Goal: Task Accomplishment & Management: Manage account settings

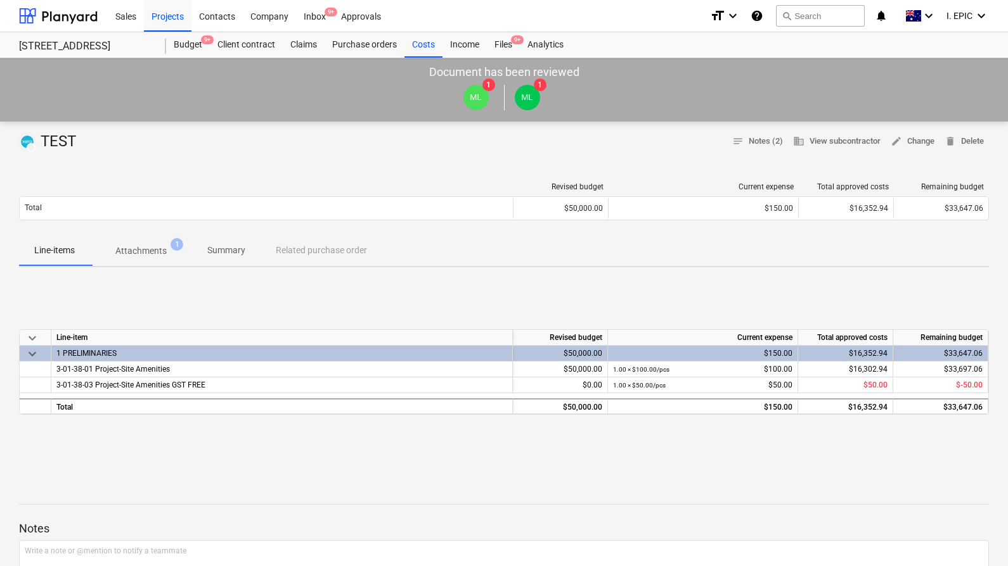
click at [596, 302] on div "keyboard_arrow_down Line-item Revised budget Current expense Total approved cos…" at bounding box center [503, 373] width 969 height 190
drag, startPoint x: 579, startPoint y: 319, endPoint x: 101, endPoint y: 312, distance: 478.5
click at [579, 319] on div "keyboard_arrow_down Line-item Revised budget Current expense Total approved cos…" at bounding box center [503, 373] width 969 height 190
click at [160, 14] on div "Projects" at bounding box center [168, 15] width 48 height 32
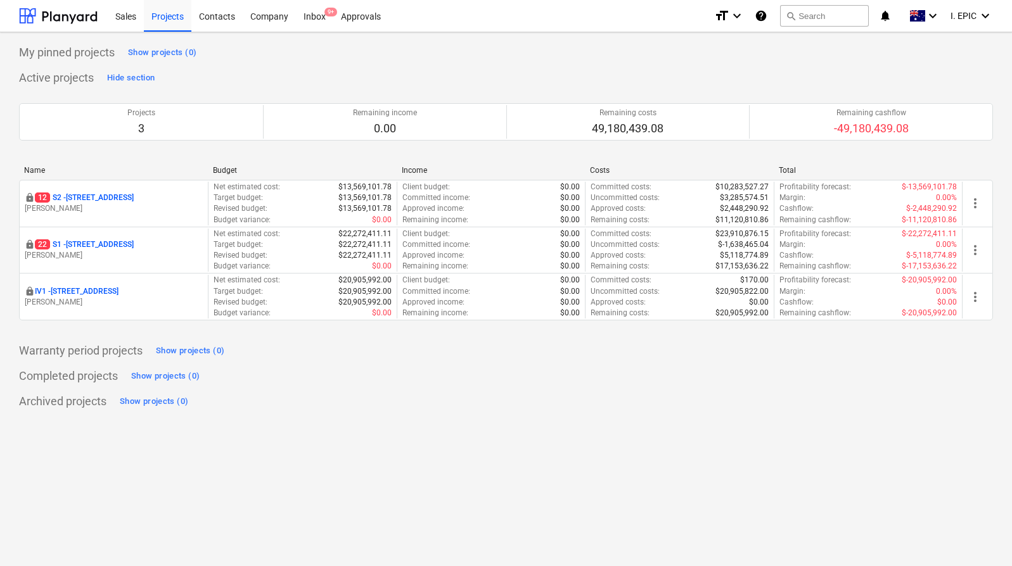
click at [442, 371] on div "Completed projects Show projects (0)" at bounding box center [506, 376] width 974 height 20
click at [447, 361] on div "My pinned projects Show projects (0) Active projects Hide section Projects 3 Re…" at bounding box center [506, 226] width 974 height 369
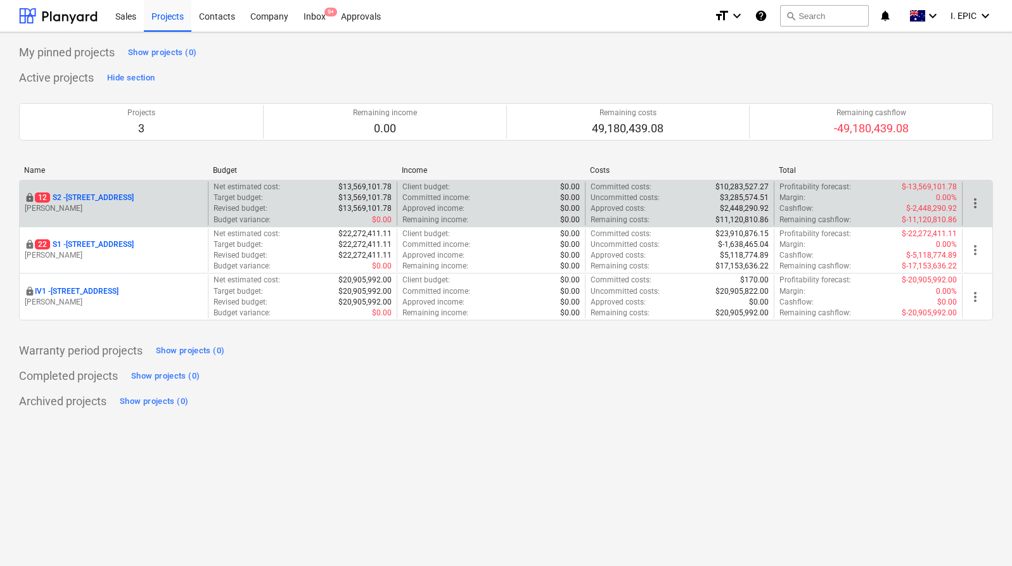
click at [424, 193] on p "Committed income :" at bounding box center [436, 198] width 68 height 11
click at [134, 193] on p "[STREET_ADDRESS]" at bounding box center [84, 198] width 99 height 11
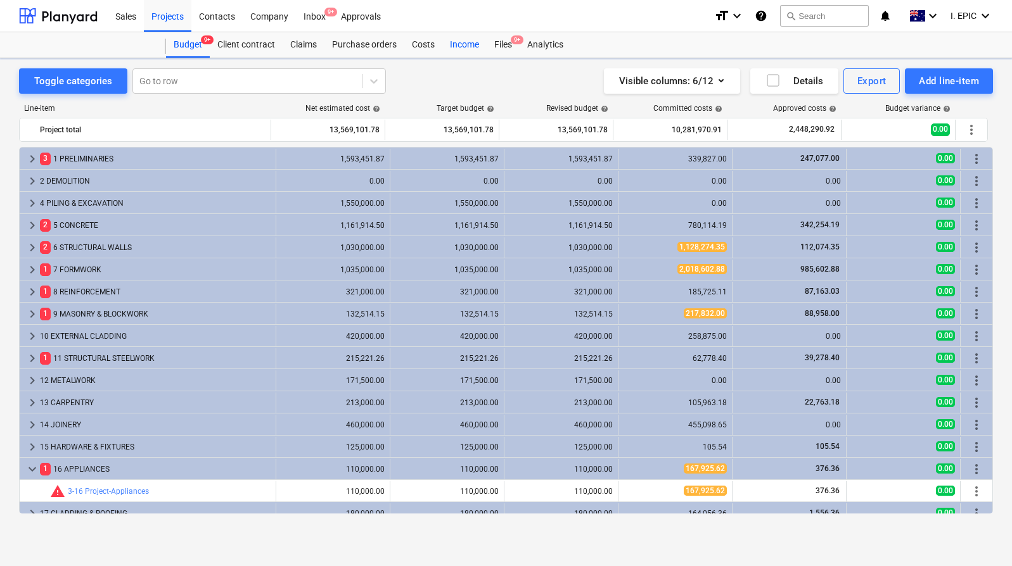
click at [461, 48] on div "Income" at bounding box center [464, 44] width 44 height 25
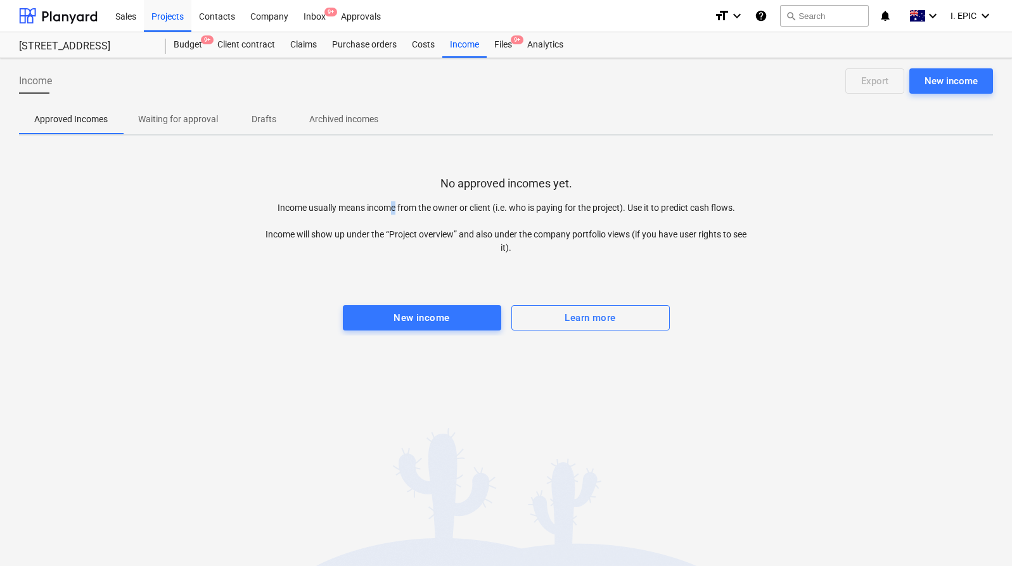
click at [391, 206] on p "Income usually means income from the owner or client (i.e. who is paying for th…" at bounding box center [505, 228] width 487 height 53
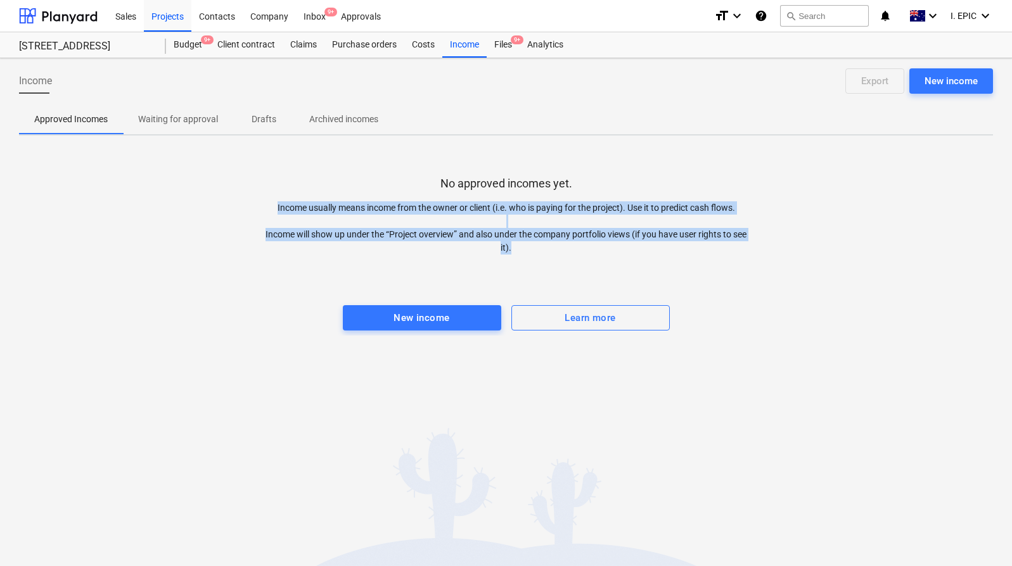
drag, startPoint x: 475, startPoint y: 198, endPoint x: 546, endPoint y: 243, distance: 84.4
click at [546, 243] on div "No approved incomes yet. Income usually means income from the owner or client (…" at bounding box center [506, 241] width 974 height 190
click at [546, 243] on p "Income usually means income from the owner or client (i.e. who is paying for th…" at bounding box center [505, 228] width 487 height 53
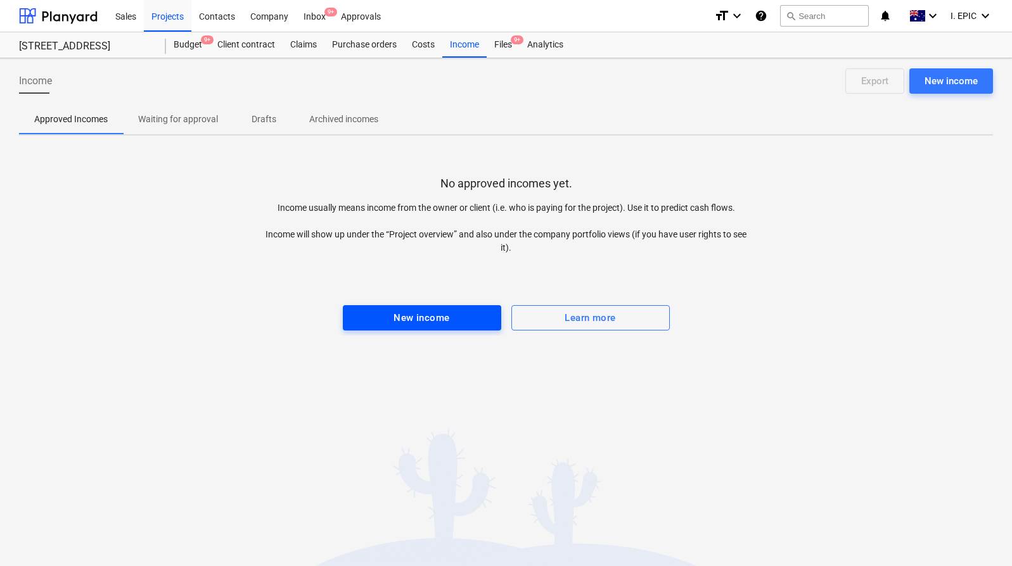
click at [466, 316] on span "New income" at bounding box center [422, 318] width 131 height 16
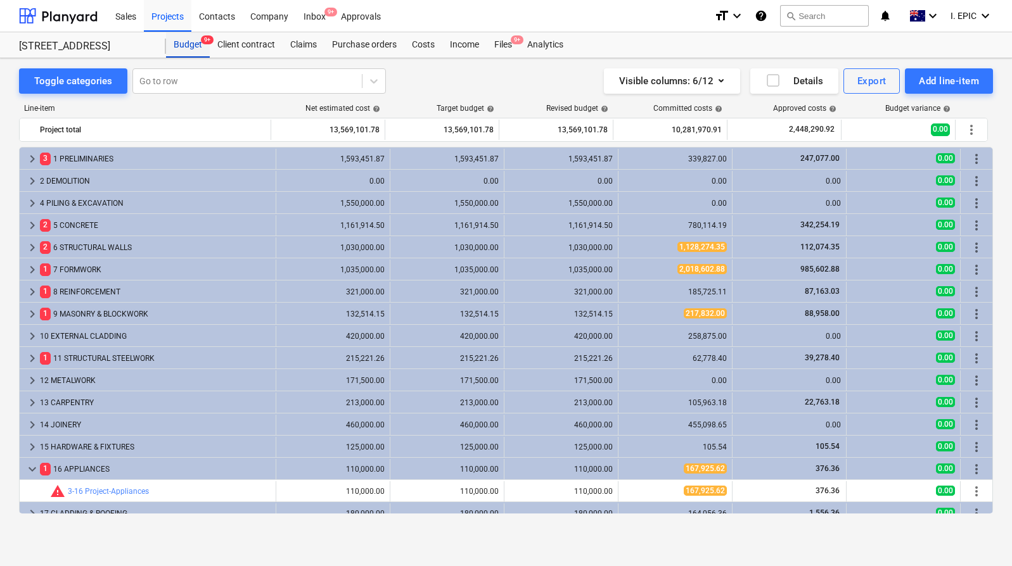
click at [181, 51] on div "Budget 9+" at bounding box center [188, 44] width 44 height 25
drag, startPoint x: 177, startPoint y: 13, endPoint x: 176, endPoint y: 24, distance: 10.8
click at [177, 13] on div "Projects" at bounding box center [168, 15] width 48 height 32
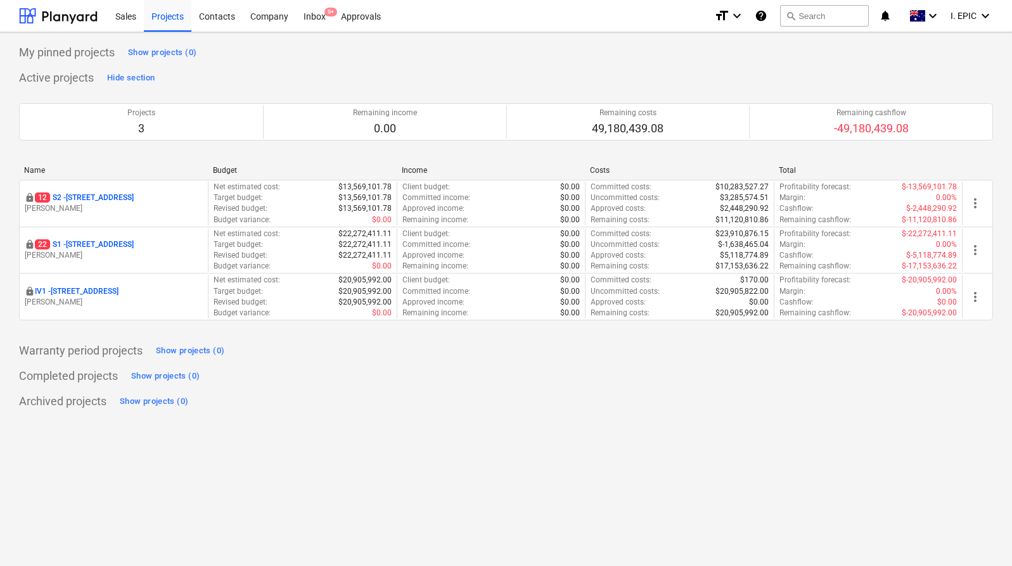
click at [289, 394] on div "Archived projects Show projects (0)" at bounding box center [506, 402] width 974 height 20
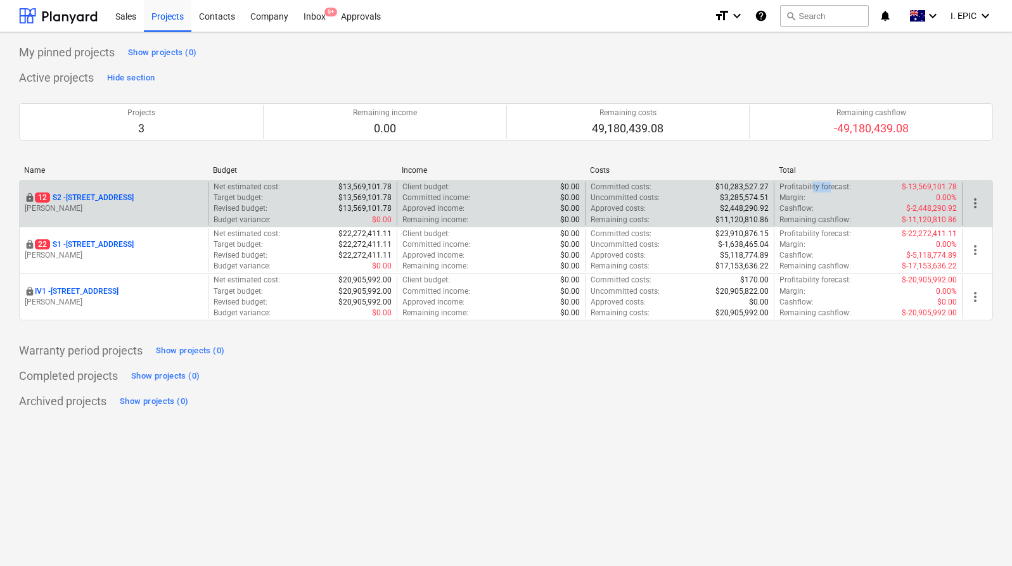
drag, startPoint x: 822, startPoint y: 189, endPoint x: 811, endPoint y: 189, distance: 11.4
click at [811, 189] on p "Profitability forecast :" at bounding box center [815, 187] width 72 height 11
drag, startPoint x: 810, startPoint y: 189, endPoint x: 800, endPoint y: 187, distance: 10.9
click at [810, 189] on p "Profitability forecast :" at bounding box center [815, 187] width 72 height 11
click at [790, 188] on p "Profitability forecast :" at bounding box center [815, 187] width 72 height 11
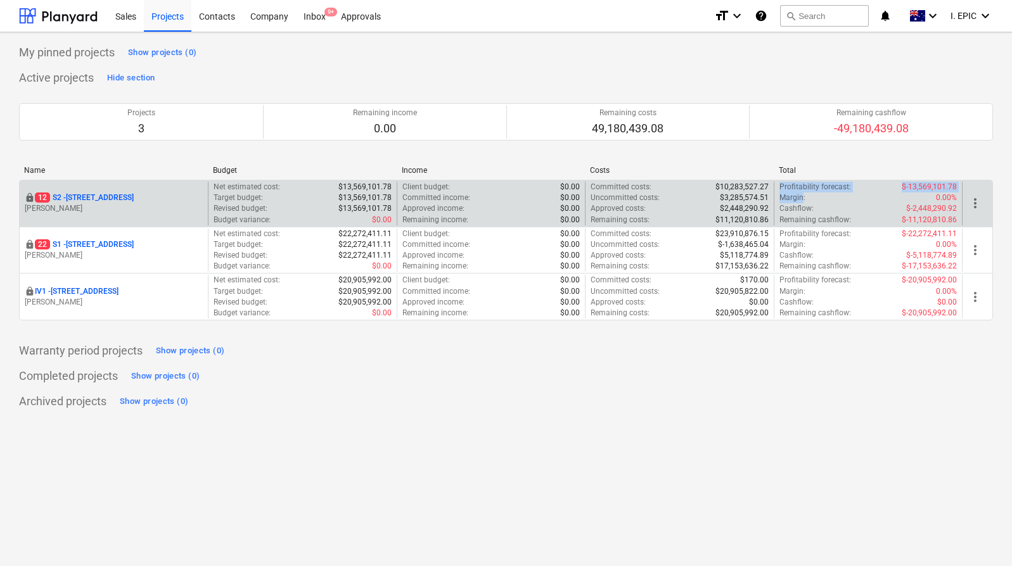
drag, startPoint x: 790, startPoint y: 188, endPoint x: 795, endPoint y: 198, distance: 11.1
click at [795, 198] on div "Profitability forecast : $-13,569,101.78 Margin : 0.00% Cashflow : $-2,448,290.…" at bounding box center [867, 204] width 177 height 44
click at [795, 198] on p "Margin :" at bounding box center [792, 198] width 26 height 11
click at [790, 207] on p "Cashflow :" at bounding box center [796, 208] width 34 height 11
drag, startPoint x: 790, startPoint y: 207, endPoint x: 812, endPoint y: 209, distance: 22.9
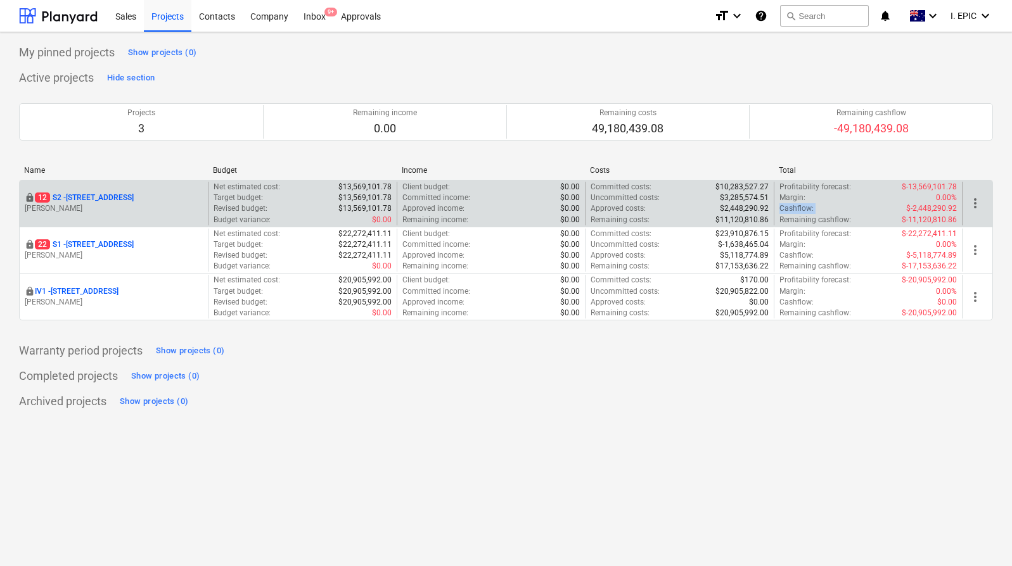
click at [812, 209] on p "Cashflow :" at bounding box center [796, 208] width 34 height 11
drag, startPoint x: 807, startPoint y: 209, endPoint x: 786, endPoint y: 208, distance: 20.9
click at [786, 208] on div "Cashflow : $-2,448,290.92" at bounding box center [867, 208] width 177 height 11
click at [785, 208] on p "Cashflow :" at bounding box center [796, 208] width 34 height 11
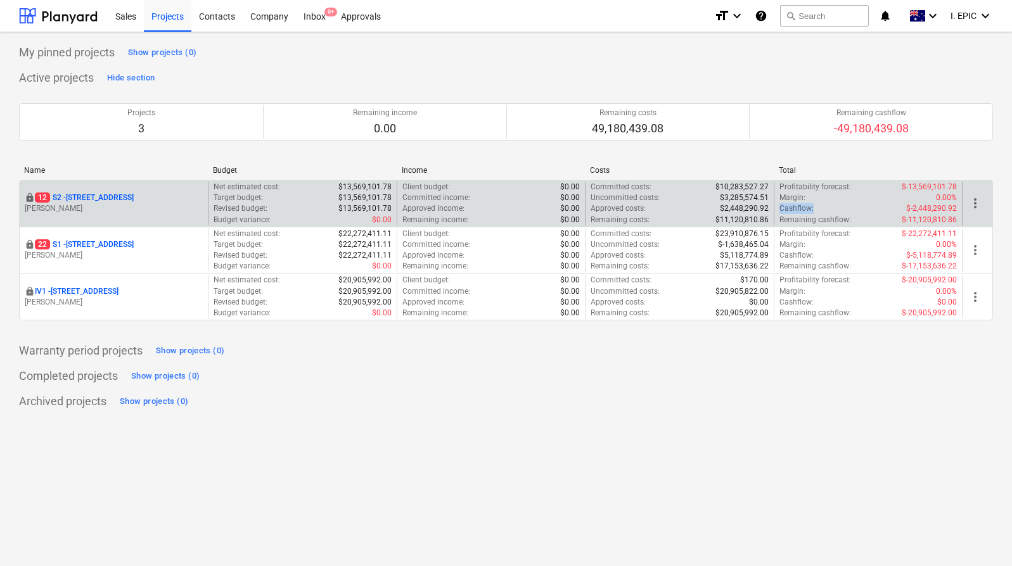
drag, startPoint x: 780, startPoint y: 209, endPoint x: 817, endPoint y: 208, distance: 37.4
click at [817, 208] on div "Cashflow : $-2,448,290.92" at bounding box center [867, 208] width 177 height 11
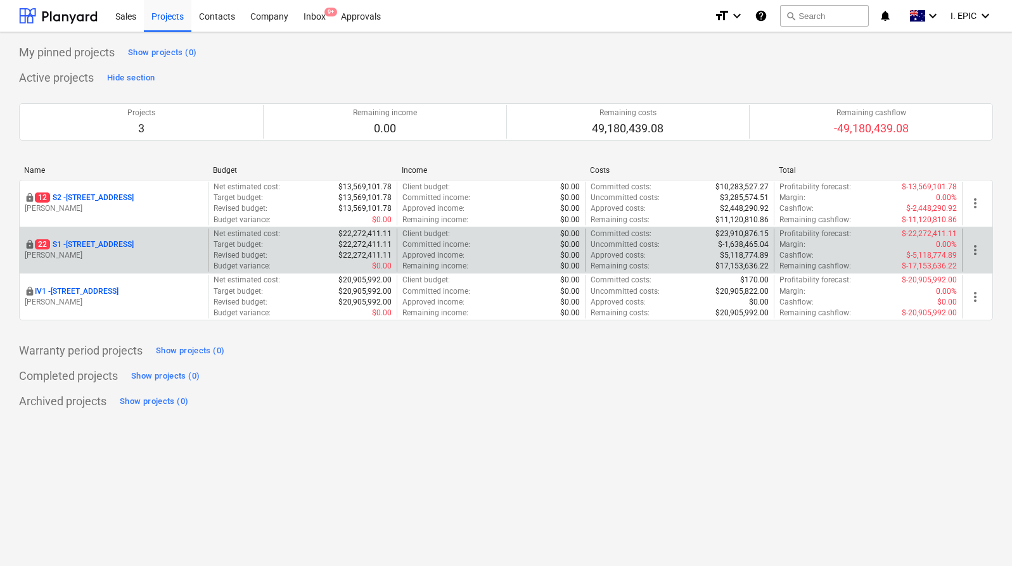
click at [99, 242] on p "22 S1 - [STREET_ADDRESS]" at bounding box center [84, 245] width 99 height 11
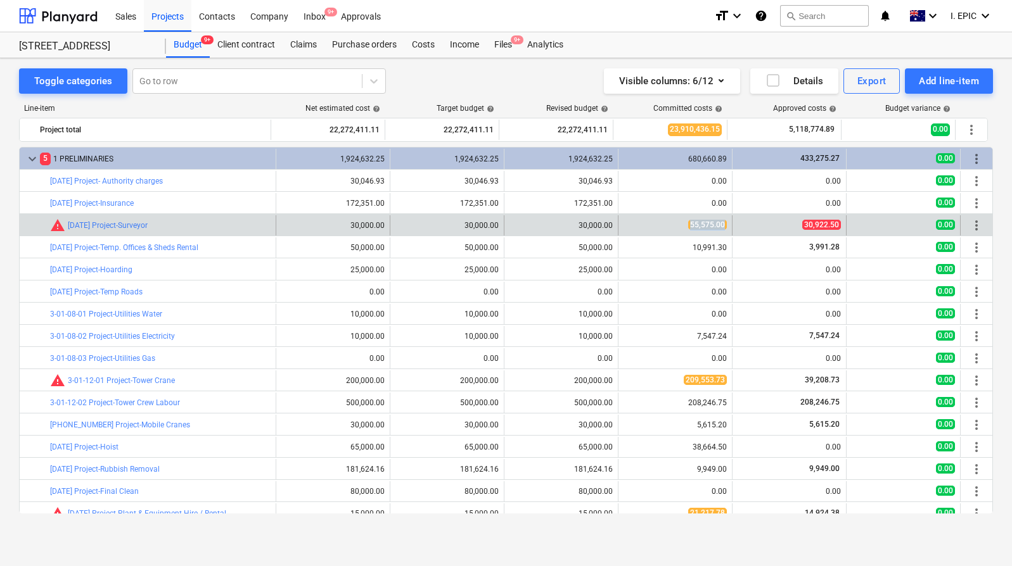
drag, startPoint x: 680, startPoint y: 226, endPoint x: 726, endPoint y: 226, distance: 46.3
click at [726, 226] on div "55,575.00" at bounding box center [675, 225] width 114 height 20
click at [720, 225] on span "55,575.00" at bounding box center [707, 225] width 39 height 10
drag, startPoint x: 720, startPoint y: 225, endPoint x: 688, endPoint y: 222, distance: 32.4
click at [688, 222] on span "55,575.00" at bounding box center [707, 225] width 39 height 10
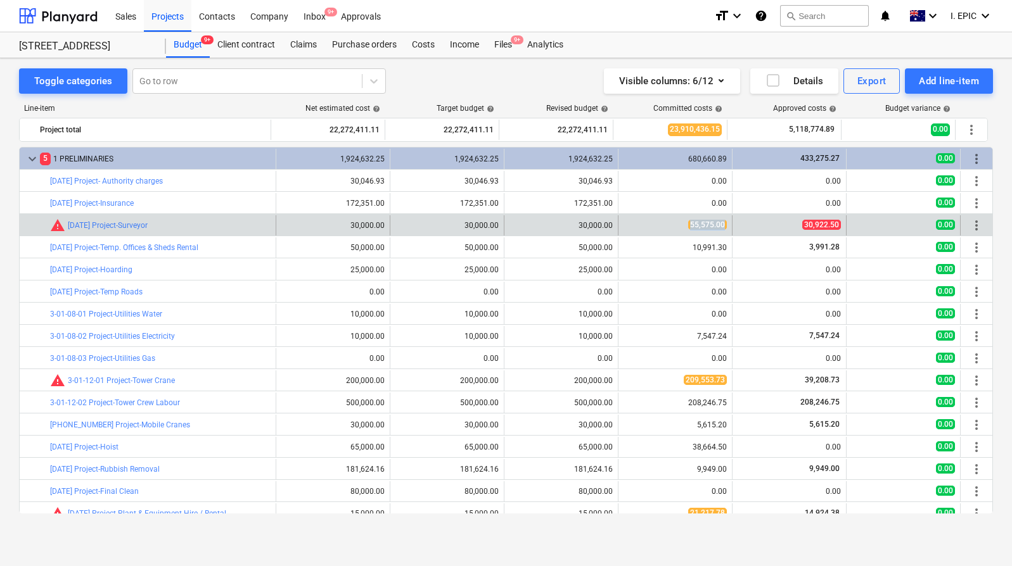
click at [688, 222] on span "55,575.00" at bounding box center [707, 225] width 39 height 10
click at [668, 223] on div "55,575.00" at bounding box center [675, 225] width 103 height 11
click at [835, 224] on span "30,922.50" at bounding box center [821, 225] width 39 height 10
click at [925, 224] on div "0.00" at bounding box center [903, 225] width 103 height 11
click at [811, 227] on span "30,922.50" at bounding box center [821, 225] width 39 height 10
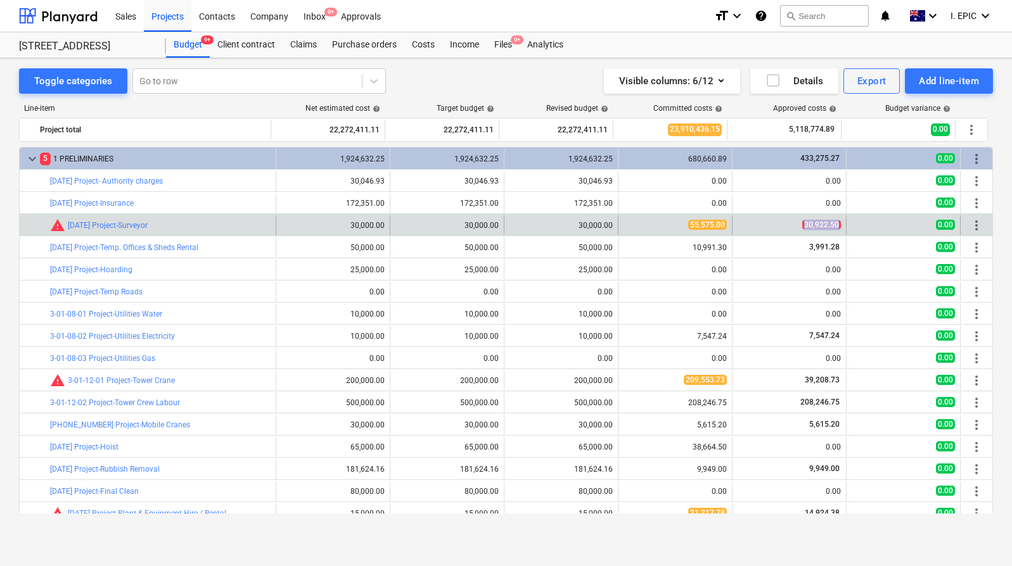
drag, startPoint x: 838, startPoint y: 224, endPoint x: 778, endPoint y: 222, distance: 60.2
click at [778, 222] on div "30,922.50" at bounding box center [790, 225] width 114 height 20
click at [778, 222] on div "30,922.50" at bounding box center [789, 225] width 103 height 11
click at [769, 222] on div "30,922.50" at bounding box center [789, 225] width 103 height 11
drag, startPoint x: 760, startPoint y: 222, endPoint x: 664, endPoint y: 222, distance: 95.7
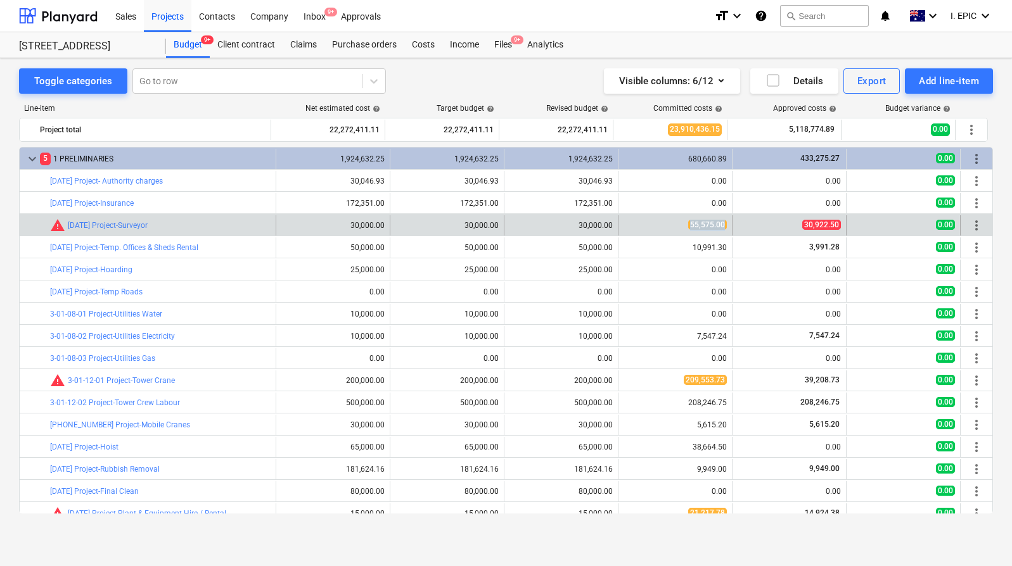
click at [664, 222] on div "bar_chart warning [DATE] Project-Surveyor 30,000.00 30,000.00 edit 30,000.00 55…" at bounding box center [506, 225] width 973 height 20
click at [664, 222] on div "55,575.00" at bounding box center [675, 225] width 103 height 11
drag, startPoint x: 662, startPoint y: 223, endPoint x: 735, endPoint y: 226, distance: 72.9
click at [736, 224] on div "bar_chart warning [DATE] Project-Surveyor 30,000.00 30,000.00 edit 30,000.00 55…" at bounding box center [506, 225] width 973 height 20
click at [82, 227] on link "[DATE] Project-Surveyor" at bounding box center [108, 225] width 80 height 9
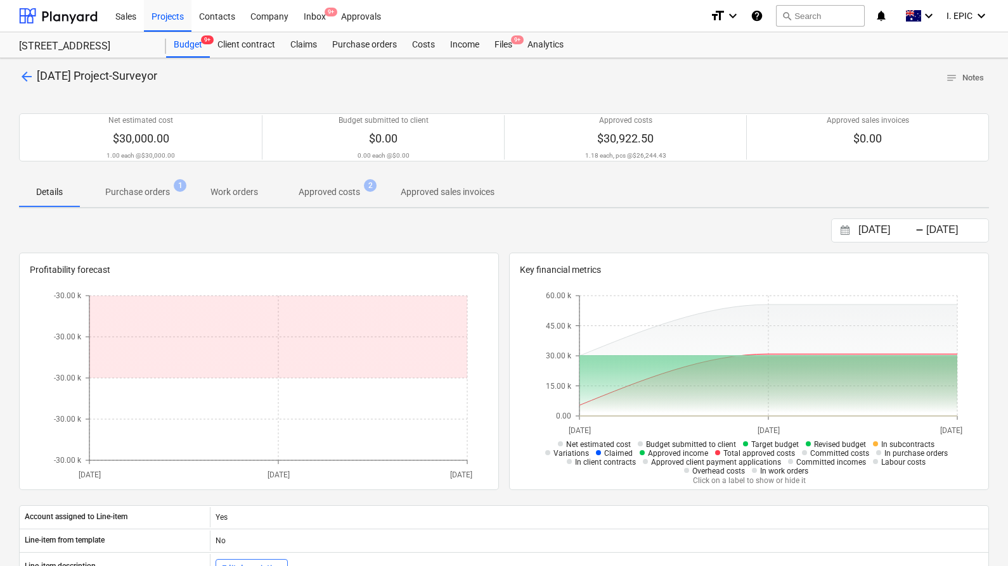
click at [523, 220] on div "[DATE] Press the down arrow key to interact with the calendar and select a date…" at bounding box center [503, 231] width 969 height 24
click at [229, 41] on div "Client contract" at bounding box center [246, 44] width 73 height 25
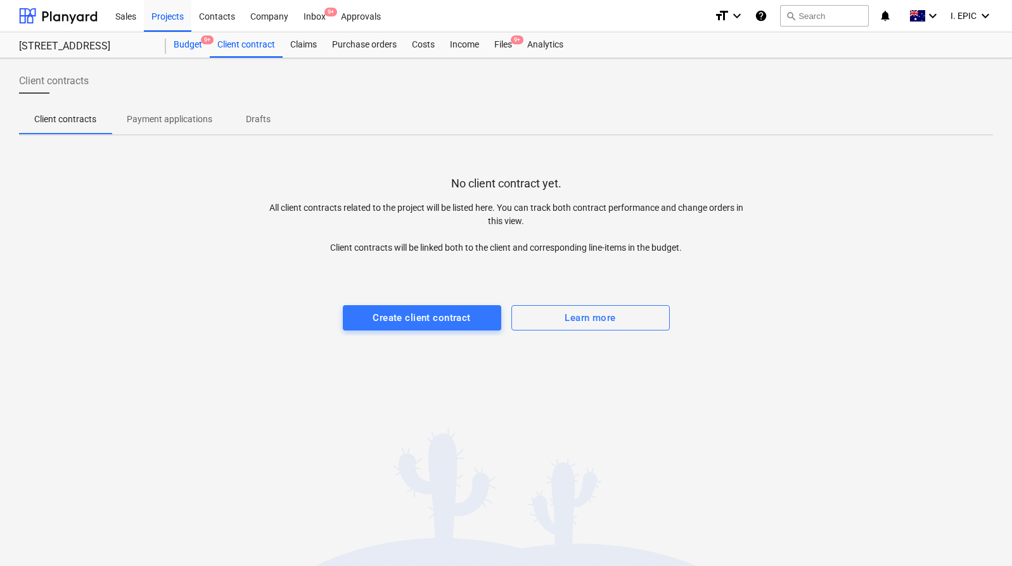
click at [186, 46] on div "Budget 9+" at bounding box center [188, 44] width 44 height 25
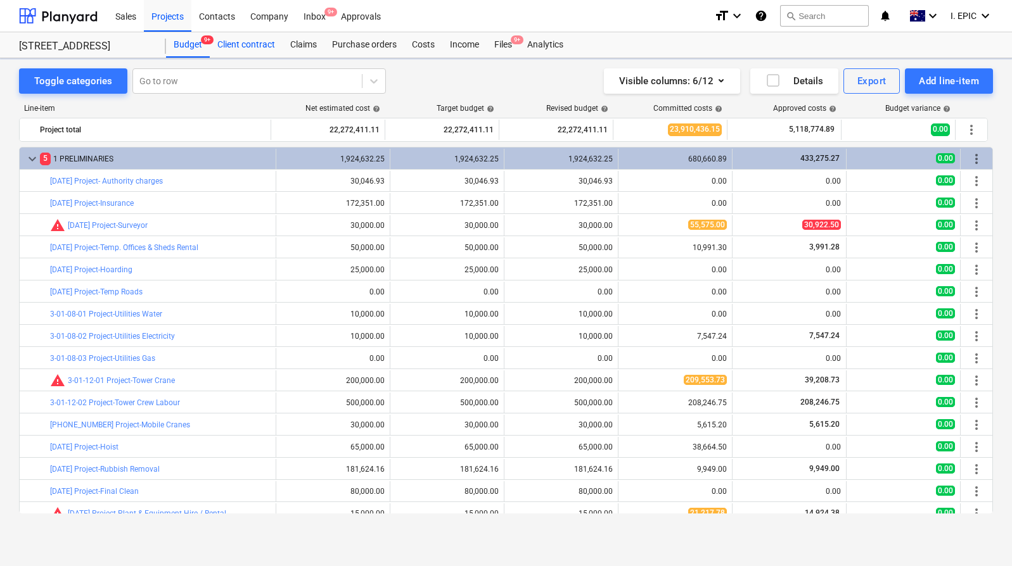
click at [228, 44] on div "Client contract" at bounding box center [246, 44] width 73 height 25
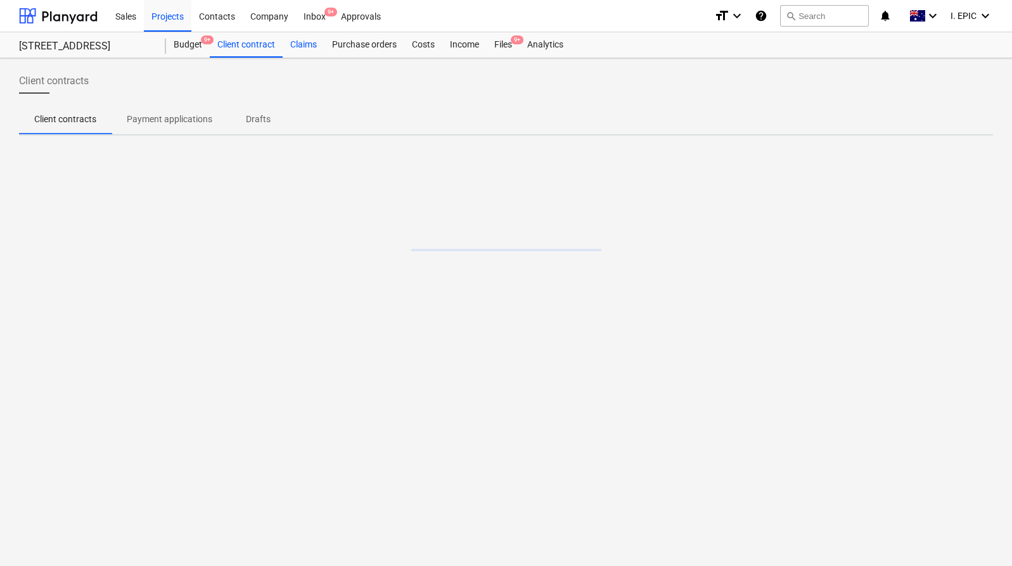
click at [320, 49] on div "Claims" at bounding box center [304, 44] width 42 height 25
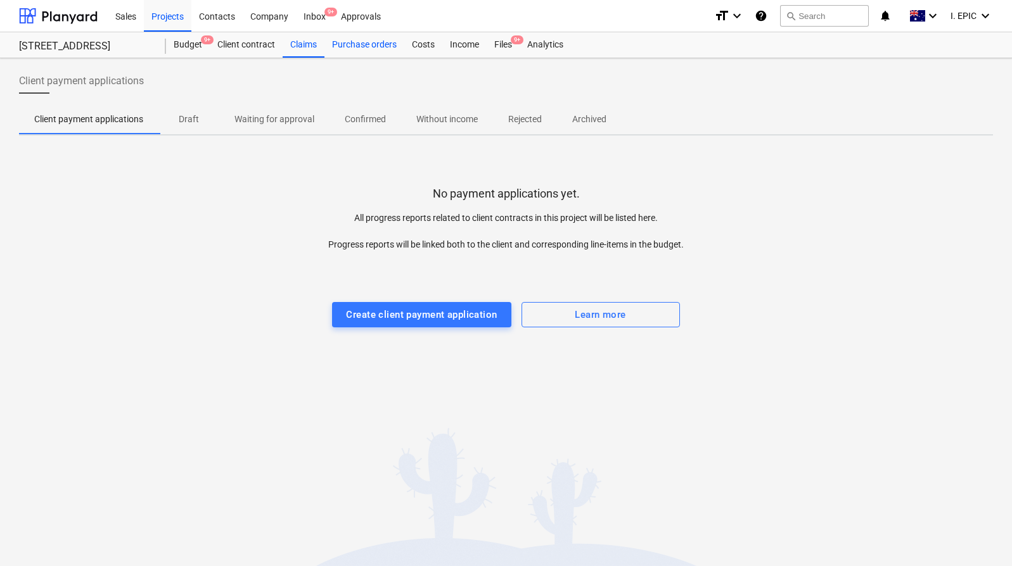
click at [383, 49] on div "Purchase orders" at bounding box center [364, 44] width 80 height 25
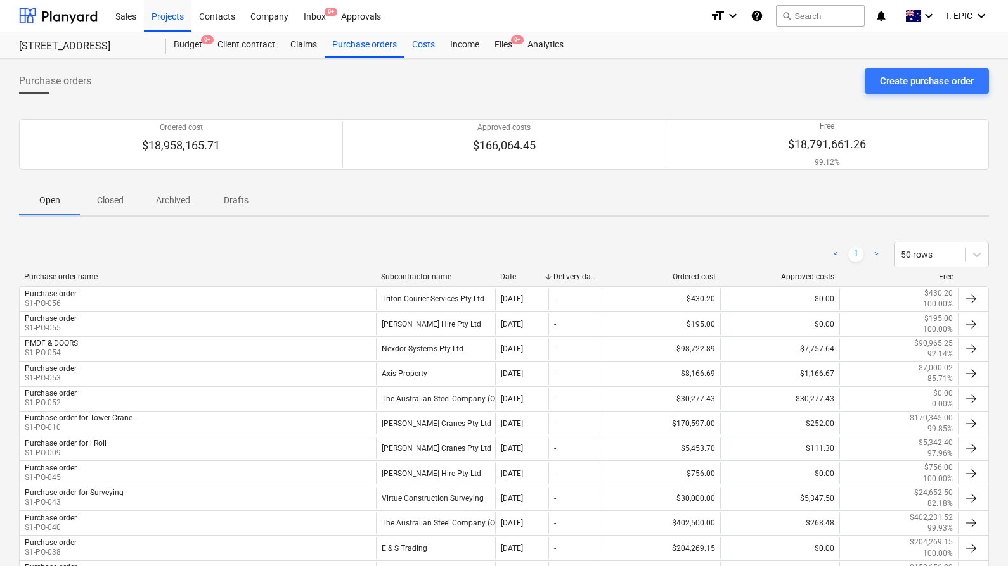
click at [434, 46] on div "Costs" at bounding box center [423, 44] width 38 height 25
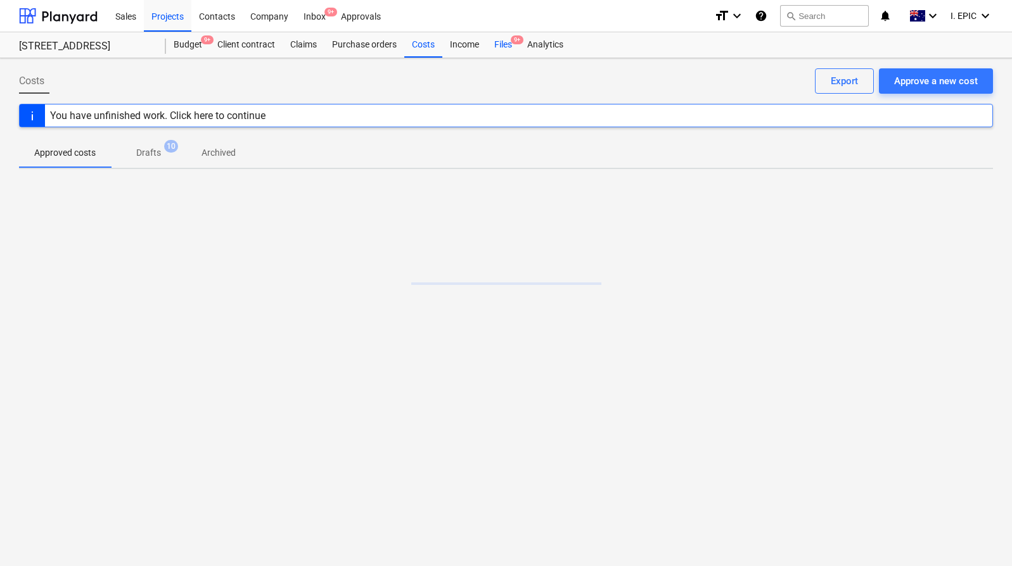
drag, startPoint x: 461, startPoint y: 46, endPoint x: 494, endPoint y: 43, distance: 33.0
click at [461, 46] on div "Income" at bounding box center [464, 44] width 44 height 25
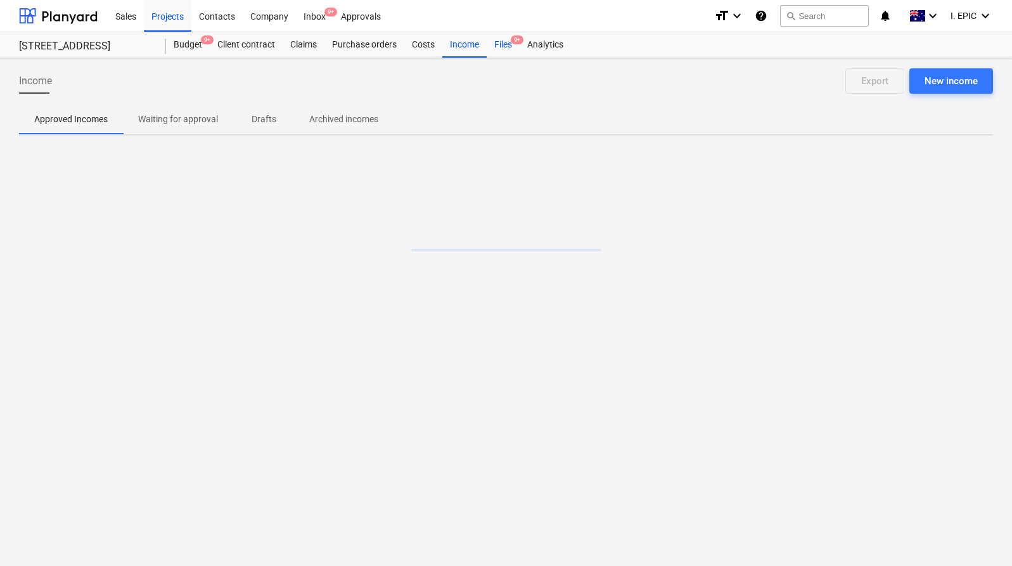
click at [504, 42] on div "Files 9+" at bounding box center [503, 44] width 33 height 25
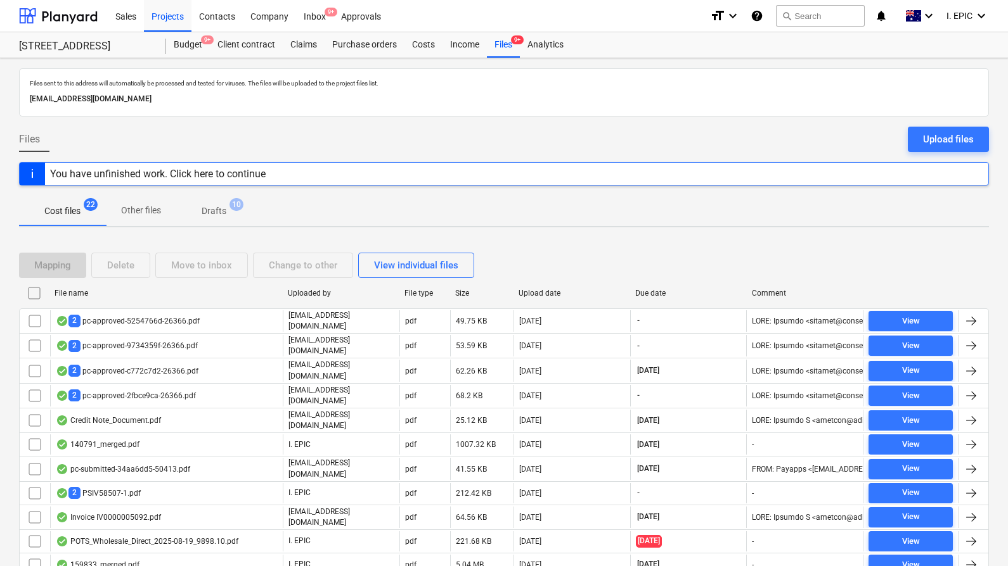
click at [349, 206] on div "Cost files 22 Other files Drafts 10" at bounding box center [503, 211] width 969 height 30
click at [313, 16] on div "Inbox 9+" at bounding box center [314, 15] width 37 height 32
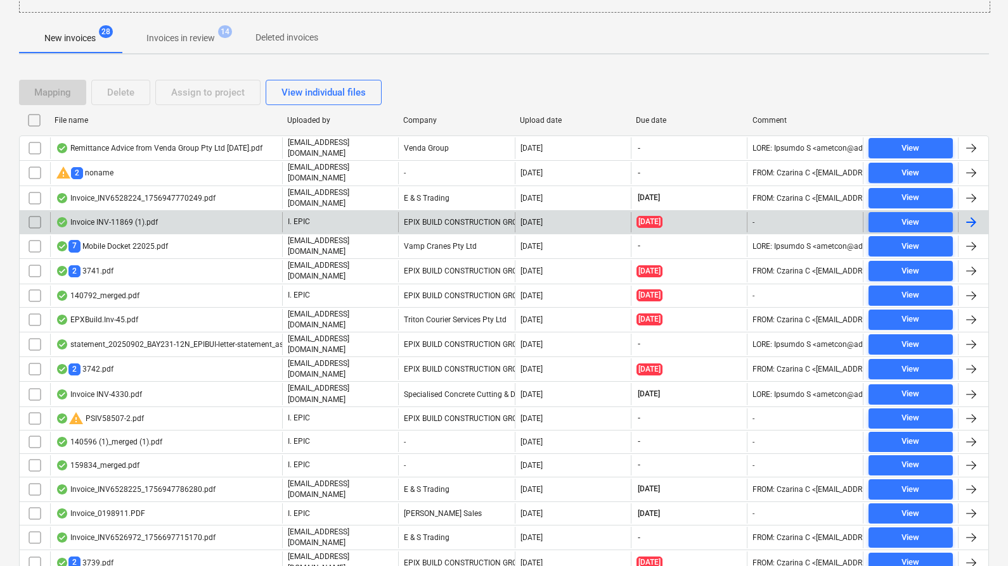
scroll to position [254, 0]
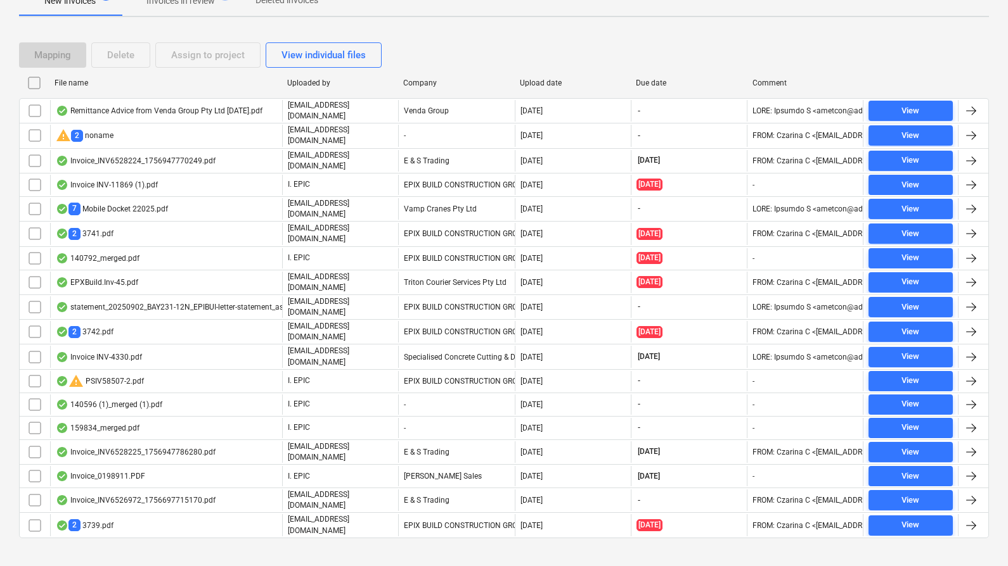
click at [113, 544] on div at bounding box center [503, 549] width 969 height 10
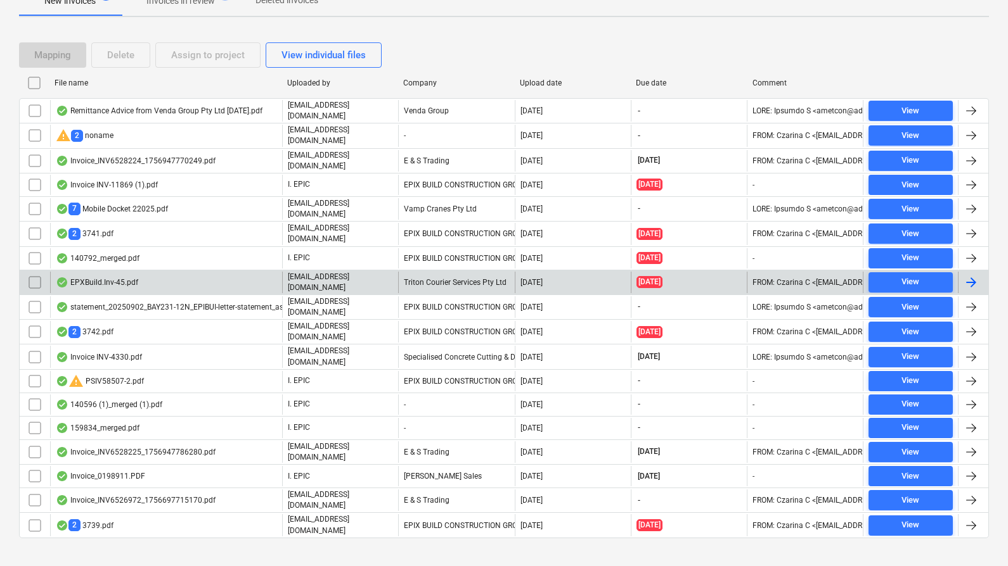
scroll to position [0, 0]
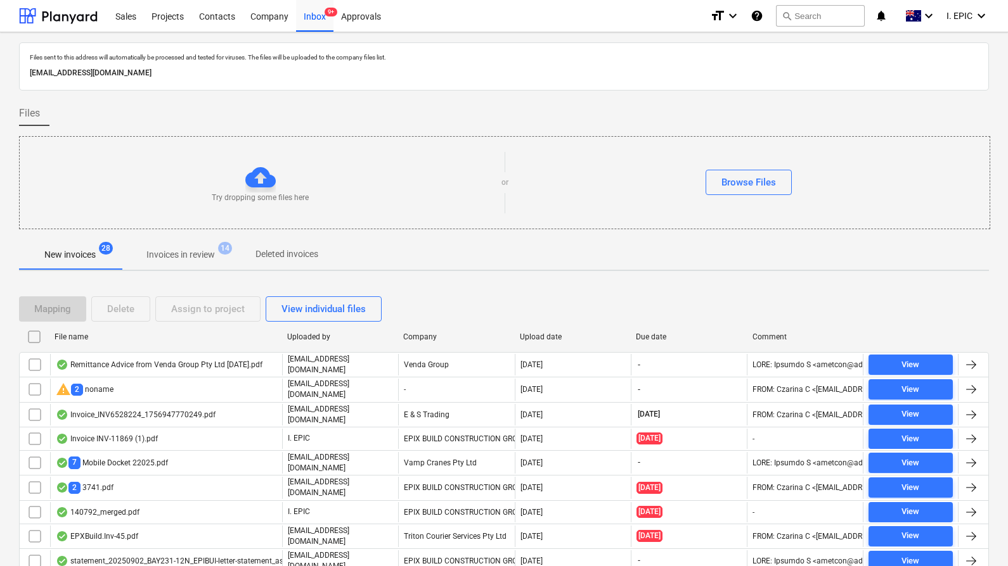
click at [194, 253] on p "Invoices in review" at bounding box center [180, 254] width 68 height 13
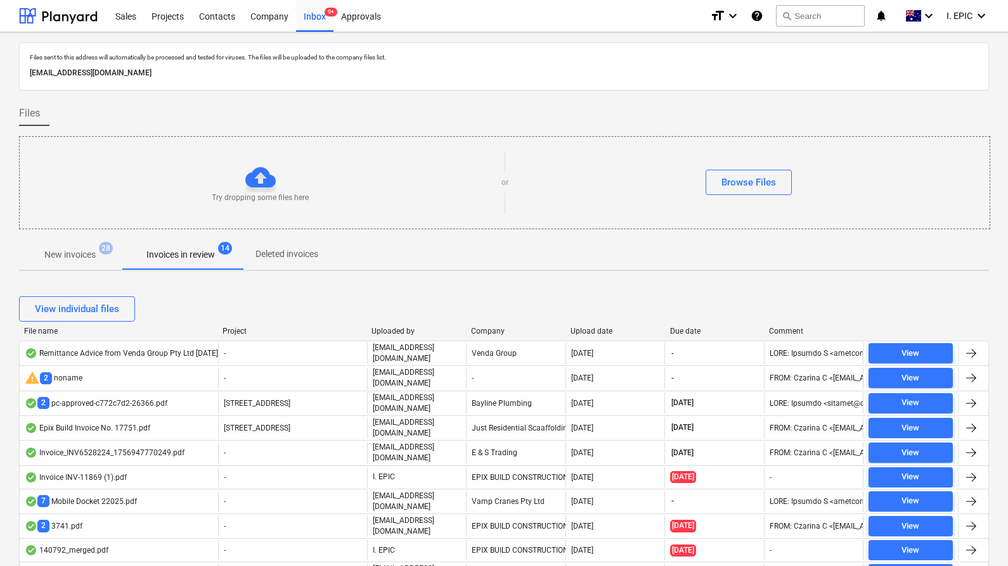
click at [170, 20] on div "Projects" at bounding box center [168, 15] width 48 height 32
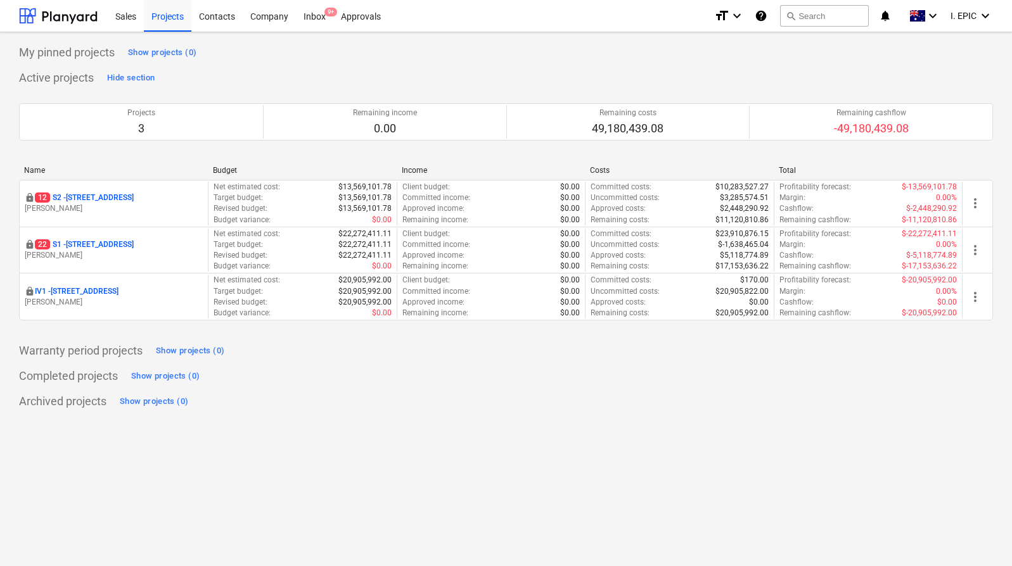
click at [492, 345] on div "Warranty period projects Show projects (0)" at bounding box center [506, 351] width 974 height 20
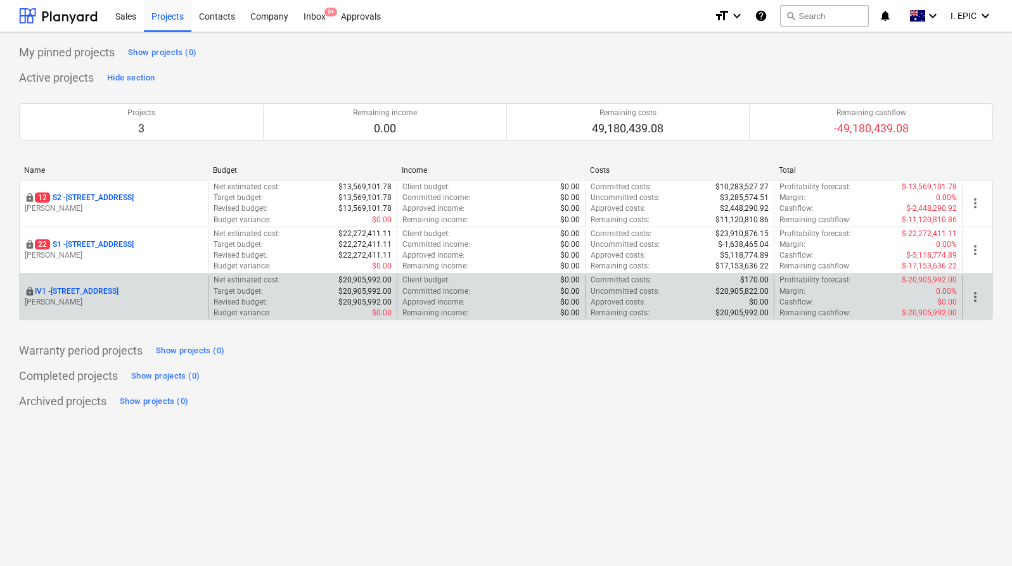
click at [388, 315] on p "$0.00" at bounding box center [382, 313] width 20 height 11
click at [387, 314] on p "$0.00" at bounding box center [382, 313] width 20 height 11
click at [386, 314] on p "$0.00" at bounding box center [382, 313] width 20 height 11
click at [361, 315] on div "Budget variance : $0.00" at bounding box center [302, 313] width 177 height 11
drag, startPoint x: 366, startPoint y: 314, endPoint x: 390, endPoint y: 313, distance: 24.7
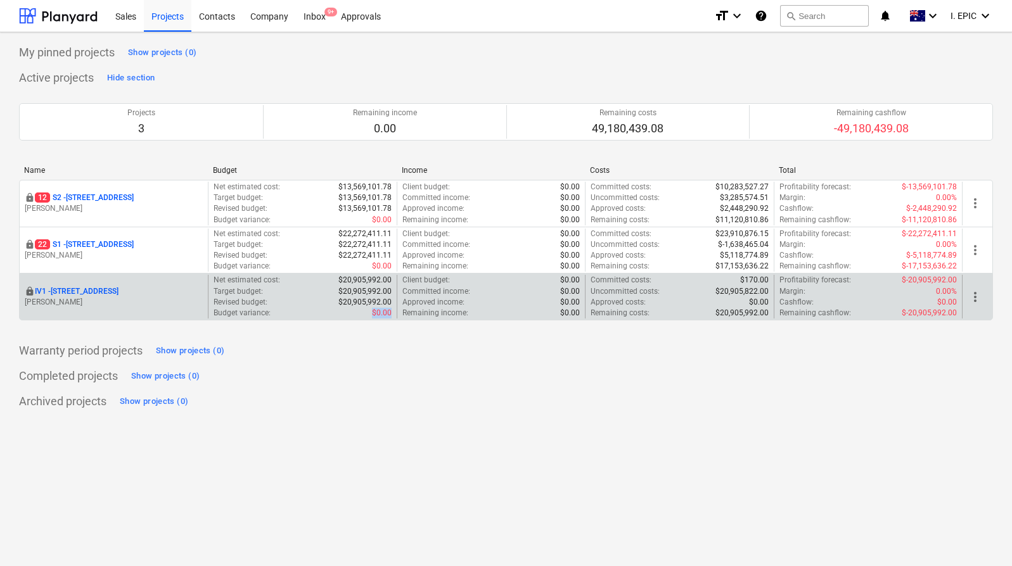
click at [390, 313] on div "Budget variance : $0.00" at bounding box center [302, 313] width 177 height 11
click at [390, 313] on p "$0.00" at bounding box center [382, 313] width 20 height 11
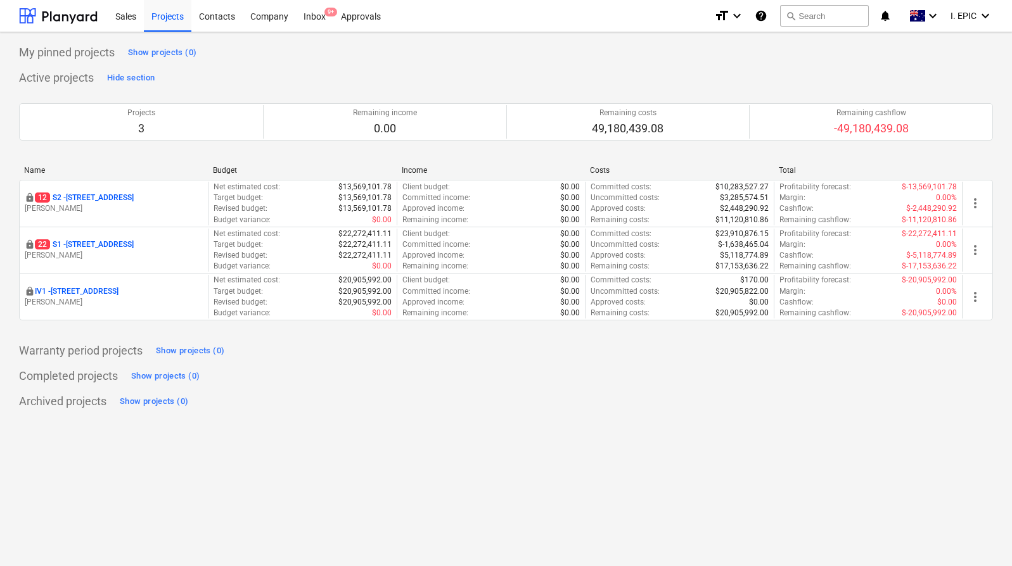
click at [415, 344] on div "Warranty period projects Show projects (0)" at bounding box center [506, 351] width 974 height 20
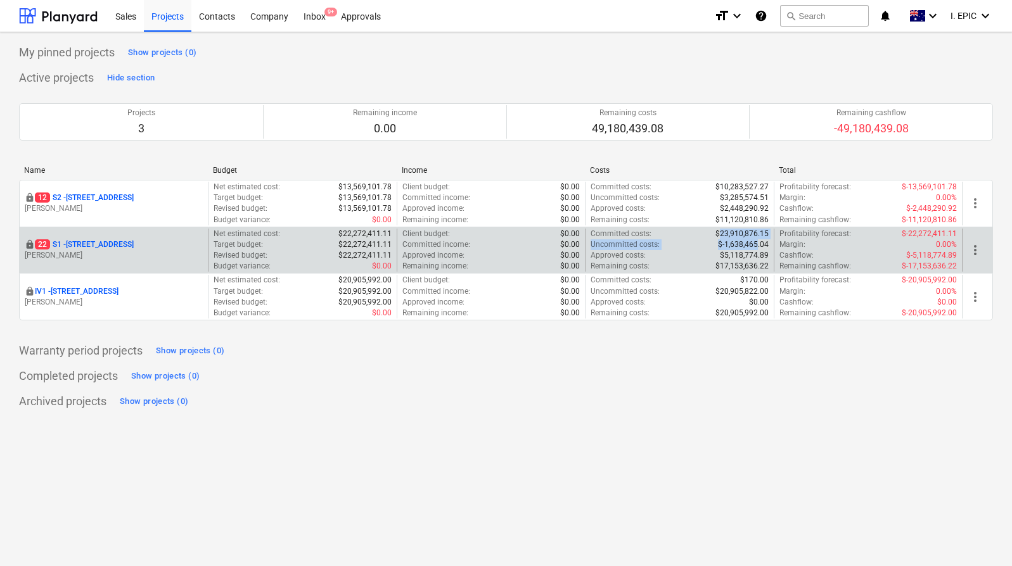
drag, startPoint x: 719, startPoint y: 231, endPoint x: 757, endPoint y: 241, distance: 38.7
click at [757, 241] on div "Committed costs : $23,910,876.15 Uncommitted costs : $-1,638,465.04 Approved co…" at bounding box center [679, 251] width 177 height 44
click at [757, 241] on p "$-1,638,465.04" at bounding box center [743, 245] width 51 height 11
drag, startPoint x: 769, startPoint y: 242, endPoint x: 588, endPoint y: 245, distance: 180.6
click at [588, 245] on div "Committed costs : $23,910,876.15 Uncommitted costs : $-1,638,465.04 Approved co…" at bounding box center [679, 251] width 188 height 44
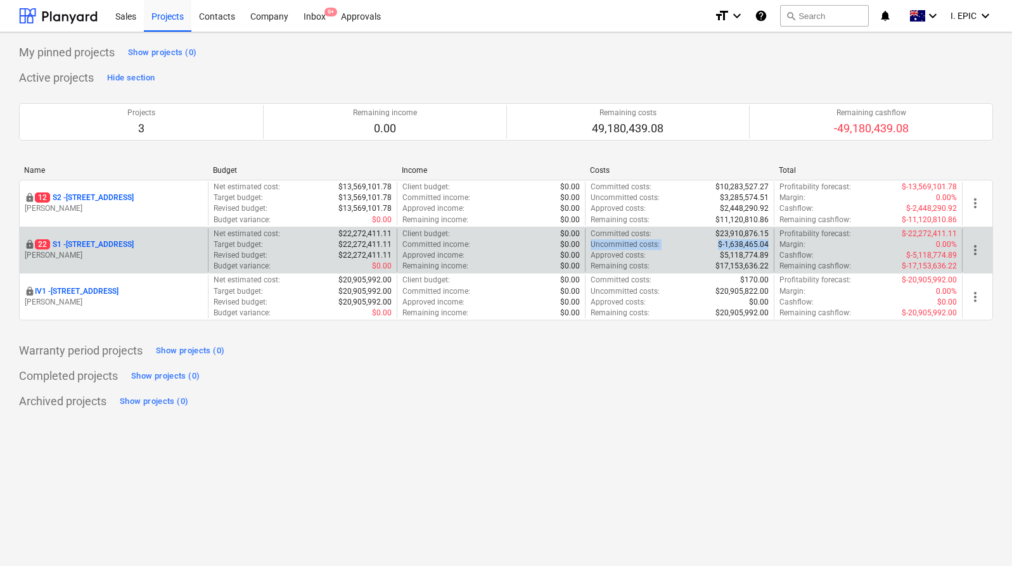
click at [588, 245] on div "Committed costs : $23,910,876.15 Uncommitted costs : $-1,638,465.04 Approved co…" at bounding box center [679, 251] width 188 height 44
drag, startPoint x: 586, startPoint y: 244, endPoint x: 769, endPoint y: 246, distance: 183.1
click at [770, 246] on div "Committed costs : $23,910,876.15 Uncommitted costs : $-1,638,465.04 Approved co…" at bounding box center [679, 251] width 188 height 44
click at [769, 245] on div "Committed costs : $23,910,876.15 Uncommitted costs : $-1,638,465.04 Approved co…" at bounding box center [679, 251] width 188 height 44
drag, startPoint x: 769, startPoint y: 245, endPoint x: 595, endPoint y: 240, distance: 173.7
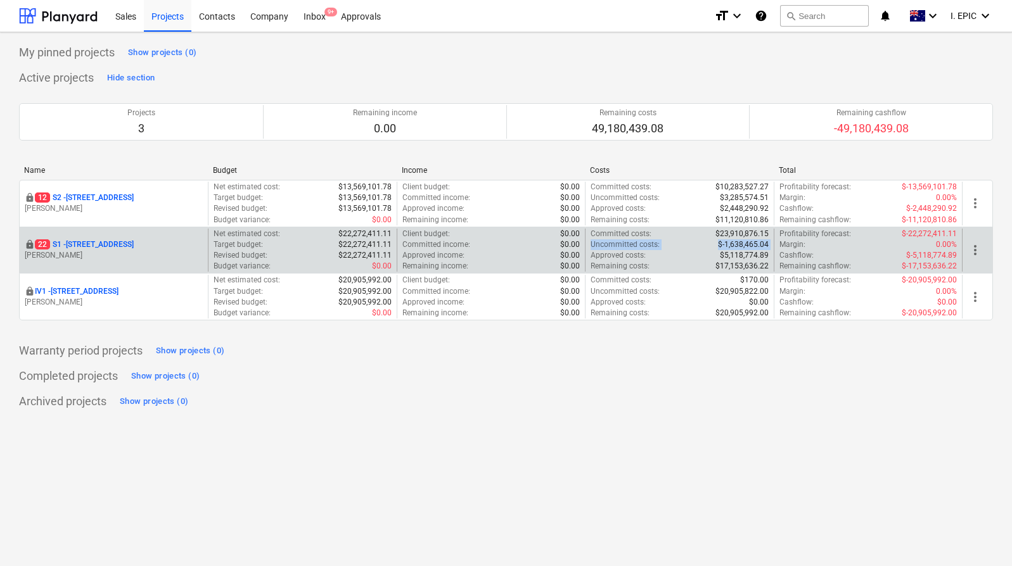
click at [595, 240] on div "Committed costs : $23,910,876.15 Uncommitted costs : $-1,638,465.04 Approved co…" at bounding box center [679, 251] width 188 height 44
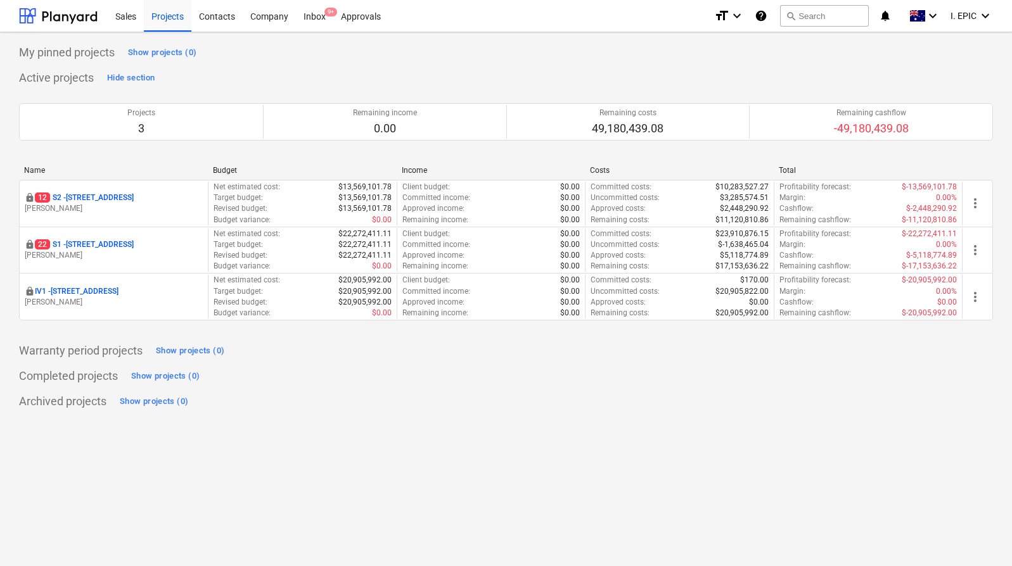
click at [92, 247] on p "22 S1 - [STREET_ADDRESS]" at bounding box center [84, 245] width 99 height 11
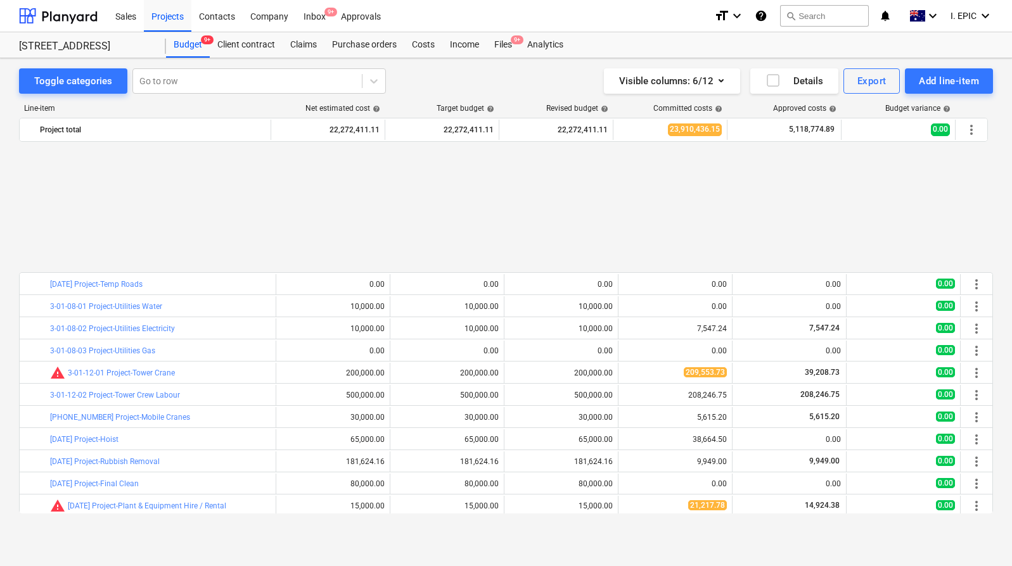
scroll to position [853, 0]
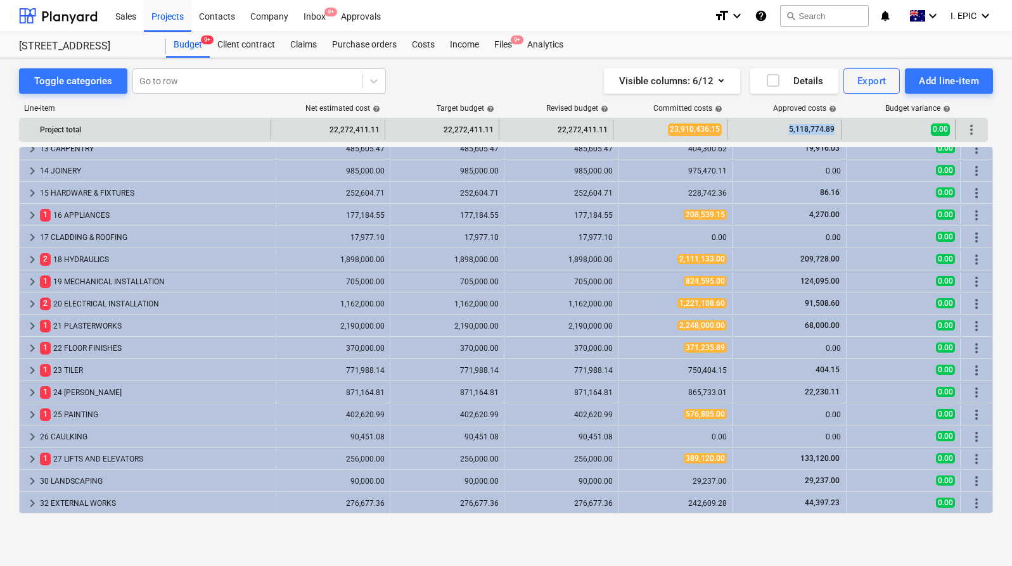
drag, startPoint x: 791, startPoint y: 129, endPoint x: 833, endPoint y: 127, distance: 41.2
click at [833, 127] on span "5,118,774.89" at bounding box center [812, 129] width 48 height 11
drag, startPoint x: 838, startPoint y: 129, endPoint x: 652, endPoint y: 124, distance: 185.7
click at [652, 124] on div "Project total 22,272,411.11 22,272,411.11 22,272,411.11 23,910,436.15 5,118,774…" at bounding box center [504, 130] width 968 height 20
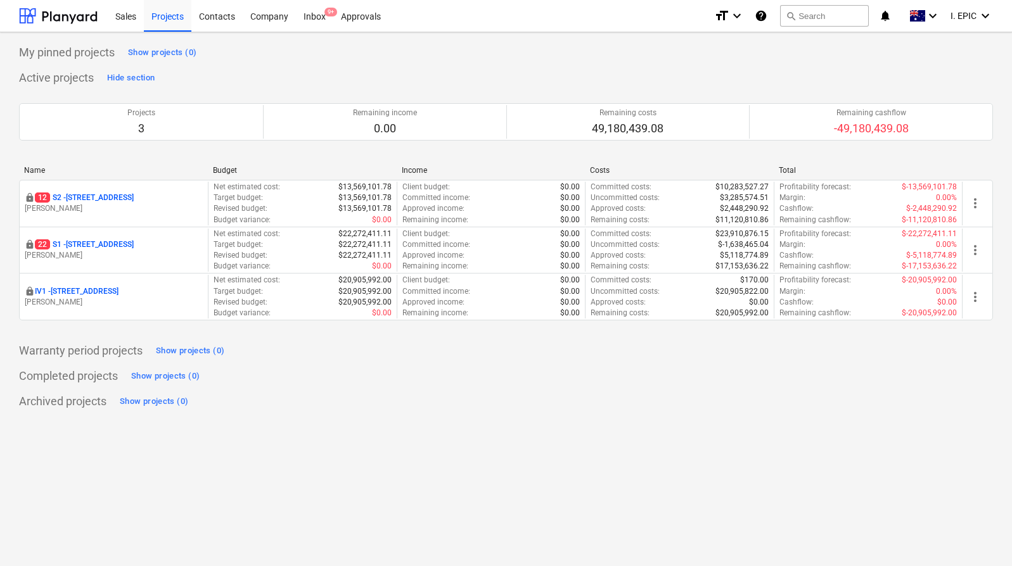
click at [531, 348] on div "Warranty period projects Show projects (0)" at bounding box center [506, 351] width 974 height 20
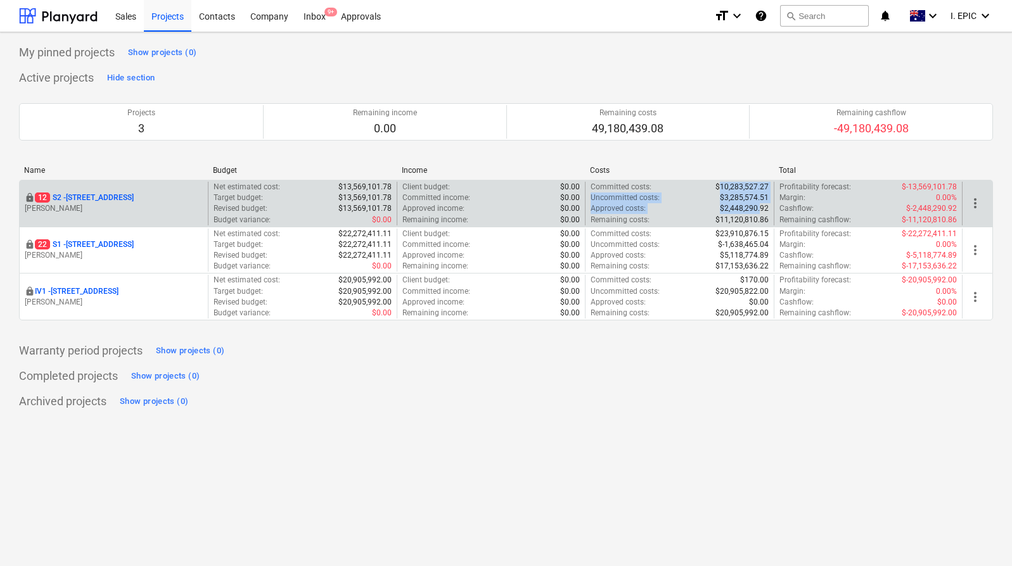
drag, startPoint x: 720, startPoint y: 183, endPoint x: 759, endPoint y: 204, distance: 44.5
click at [759, 204] on div "Committed costs : $10,283,527.27 Uncommitted costs : $3,285,574.51 Approved cos…" at bounding box center [679, 204] width 177 height 44
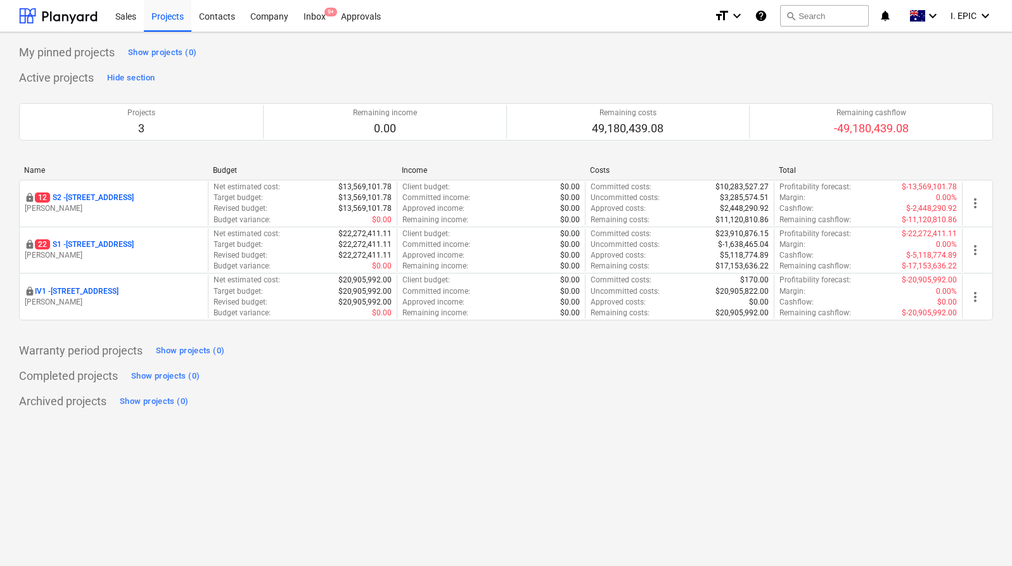
click at [717, 386] on div "Completed projects Show projects (0)" at bounding box center [506, 376] width 974 height 20
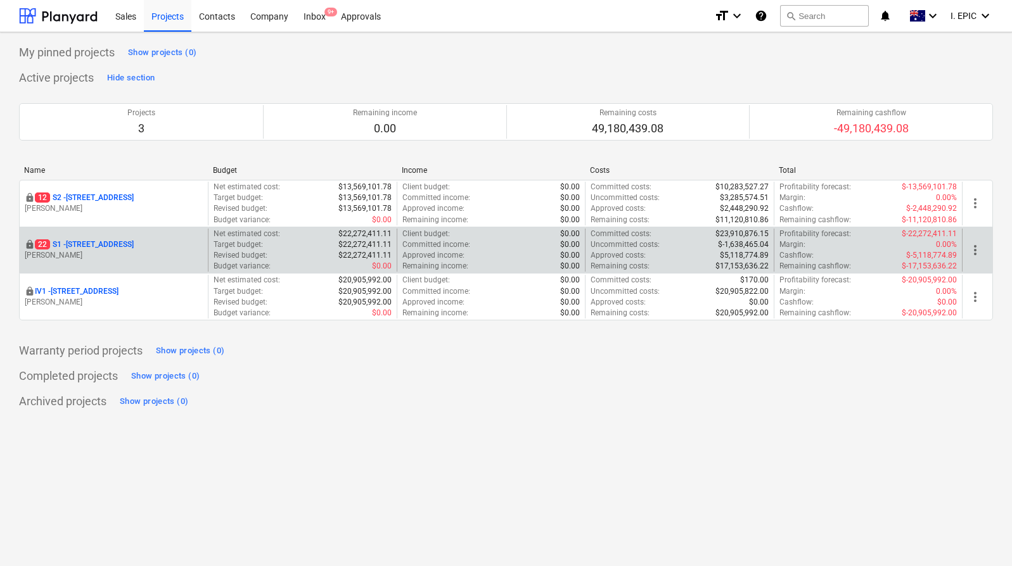
click at [600, 243] on p "Uncommitted costs :" at bounding box center [625, 245] width 69 height 11
drag, startPoint x: 600, startPoint y: 243, endPoint x: 761, endPoint y: 241, distance: 161.0
click at [761, 241] on div "Uncommitted costs : $-1,638,465.04" at bounding box center [679, 245] width 177 height 11
click at [761, 241] on p "$-1,638,465.04" at bounding box center [743, 245] width 51 height 11
click at [765, 241] on p "$-1,638,465.04" at bounding box center [743, 245] width 51 height 11
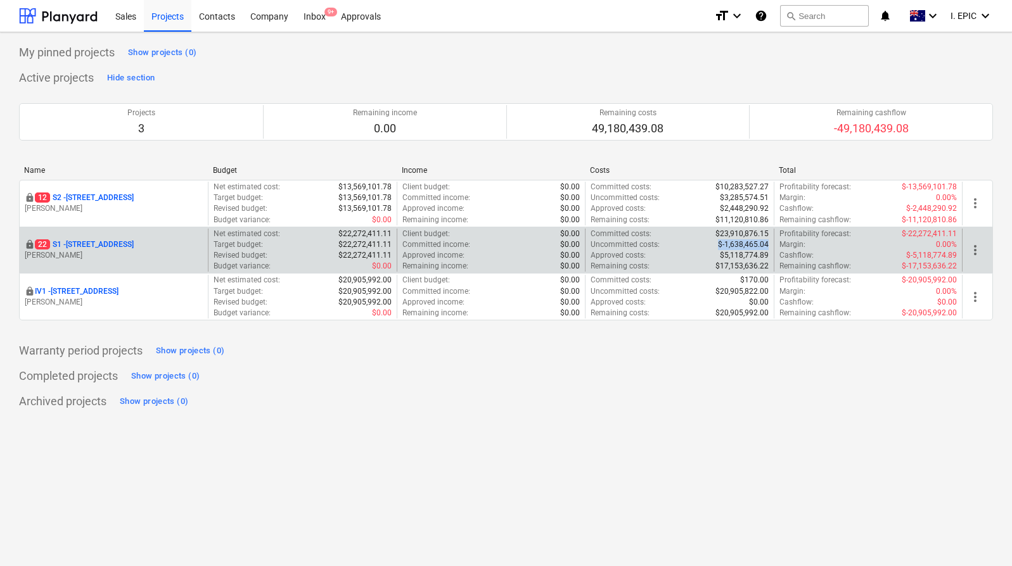
drag, startPoint x: 765, startPoint y: 241, endPoint x: 719, endPoint y: 245, distance: 47.0
click at [719, 245] on p "$-1,638,465.04" at bounding box center [743, 245] width 51 height 11
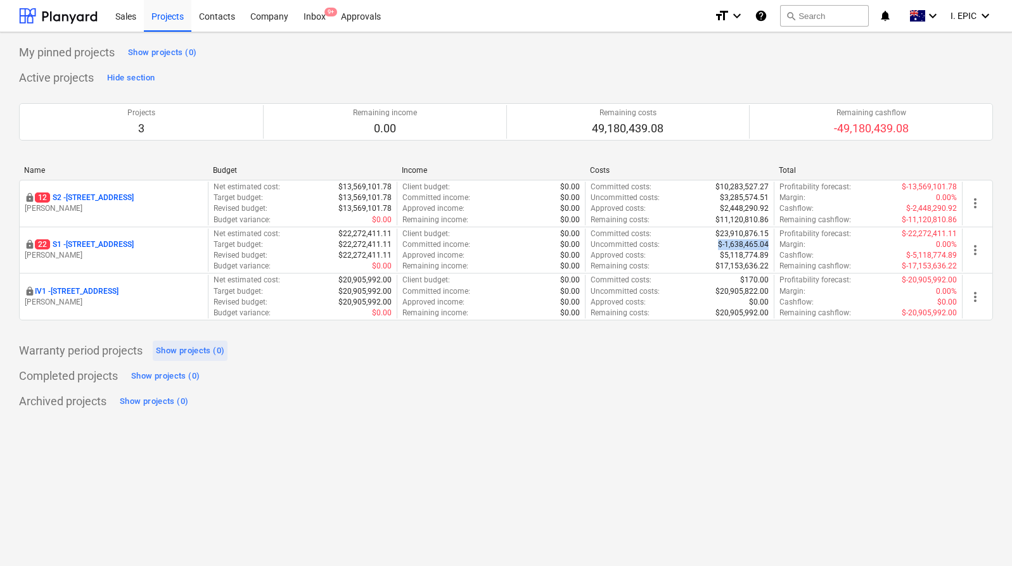
click at [182, 361] on button "Show projects (0)" at bounding box center [190, 351] width 75 height 20
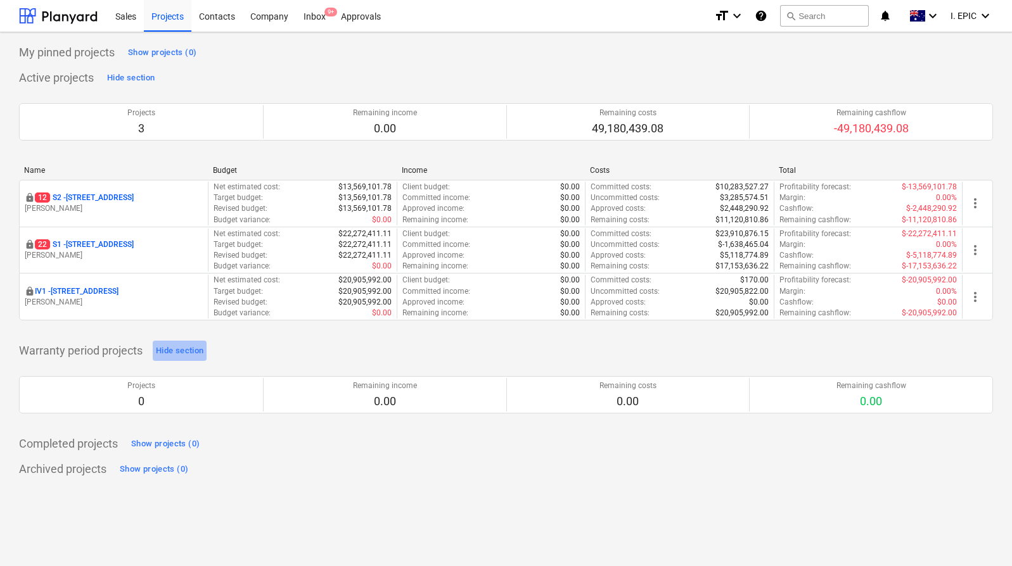
click at [184, 357] on div "Hide section" at bounding box center [180, 351] width 48 height 15
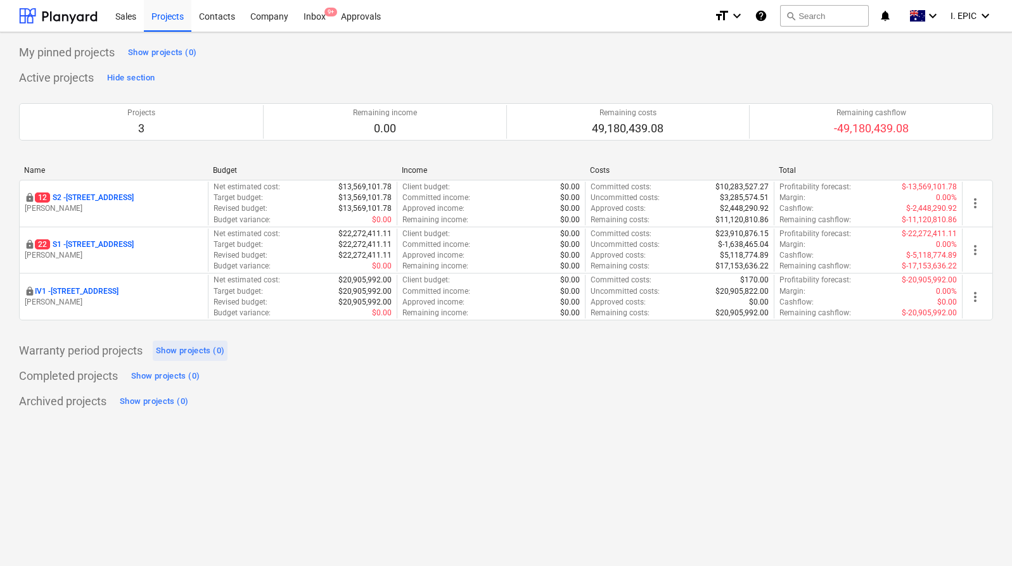
click at [193, 351] on div "Show projects (0)" at bounding box center [190, 351] width 68 height 15
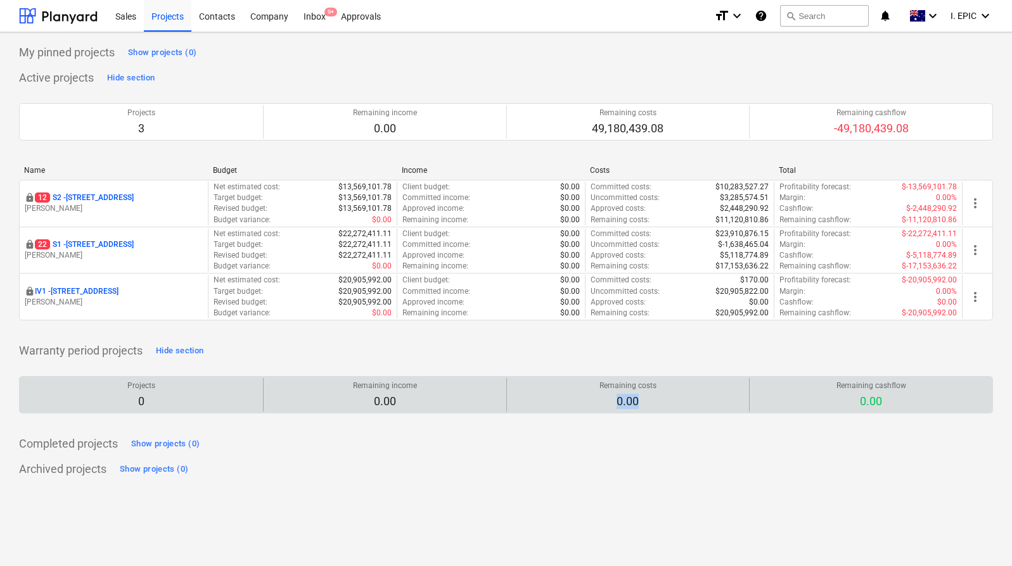
drag, startPoint x: 608, startPoint y: 403, endPoint x: 674, endPoint y: 403, distance: 65.9
click at [674, 403] on div "Remaining costs 0.00" at bounding box center [628, 395] width 233 height 34
drag, startPoint x: 674, startPoint y: 403, endPoint x: 689, endPoint y: 404, distance: 15.3
click at [674, 403] on div "Remaining costs 0.00" at bounding box center [628, 395] width 233 height 34
drag, startPoint x: 909, startPoint y: 400, endPoint x: 829, endPoint y: 395, distance: 80.0
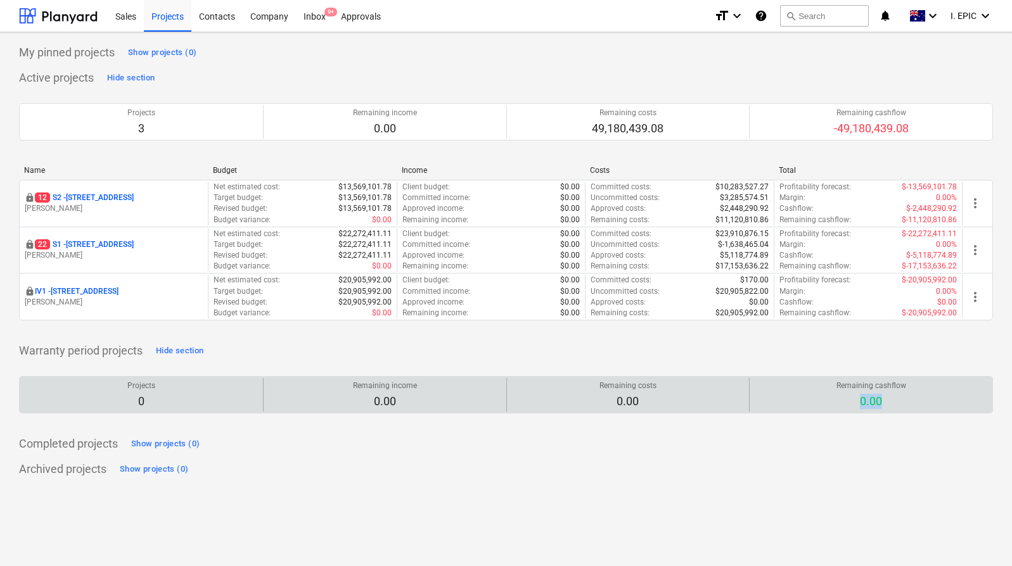
click at [829, 395] on div "Remaining cashflow 0.00" at bounding box center [871, 395] width 233 height 34
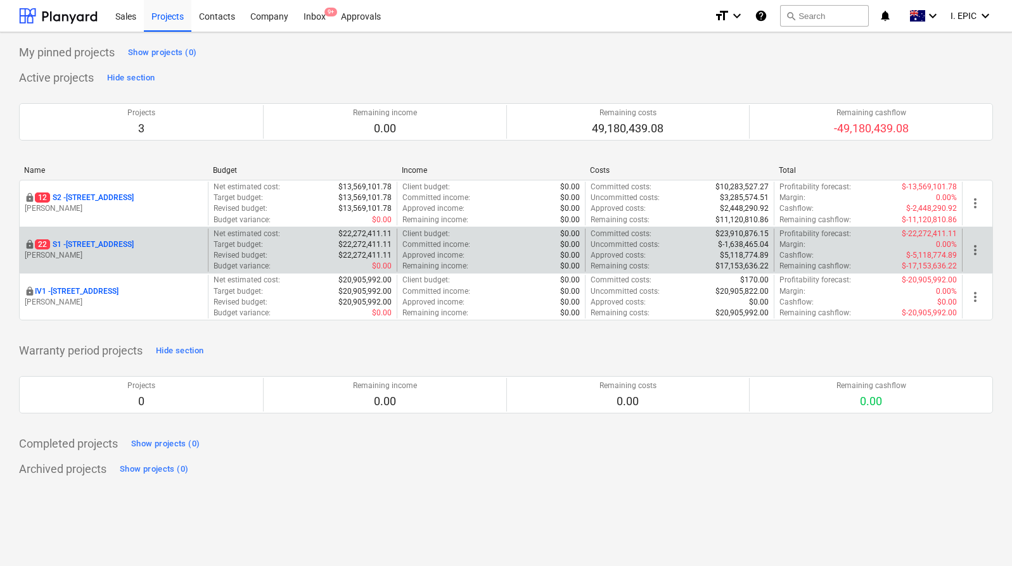
click at [134, 245] on p "22 S1 - [STREET_ADDRESS]" at bounding box center [84, 245] width 99 height 11
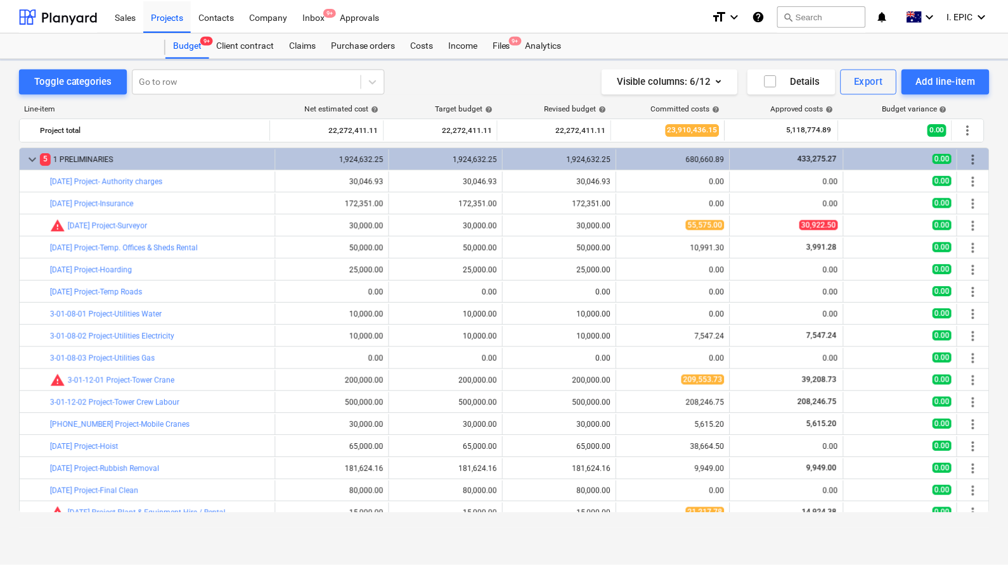
scroll to position [28, 0]
click at [321, 14] on div "Inbox 9+" at bounding box center [314, 15] width 37 height 32
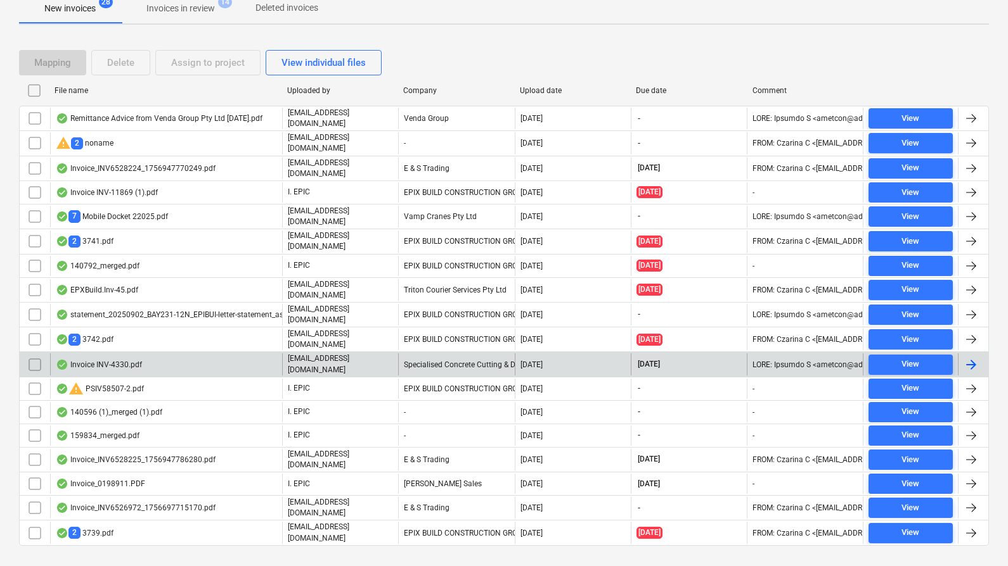
scroll to position [254, 0]
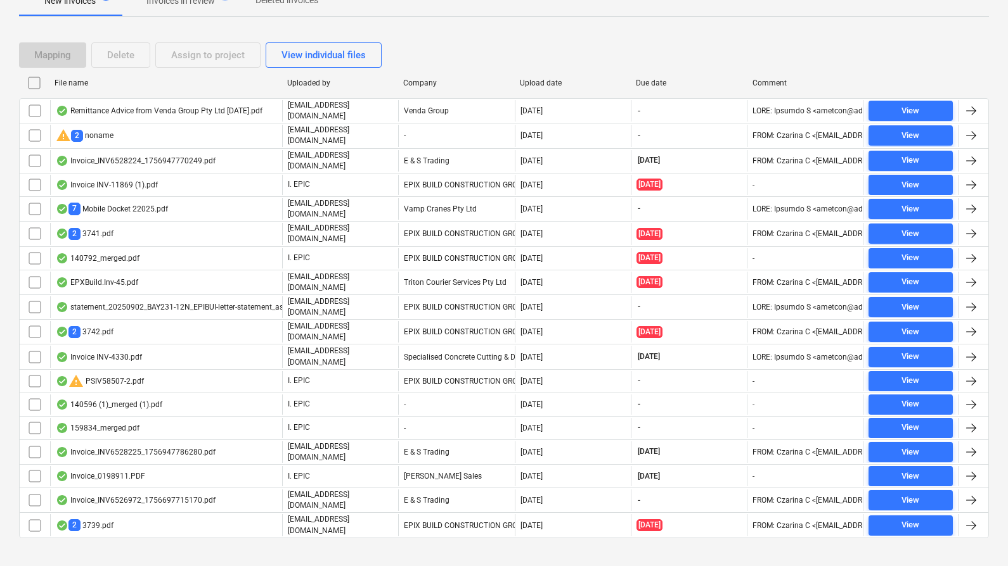
click at [549, 87] on div "Upload date" at bounding box center [573, 83] width 106 height 9
checkbox input "false"
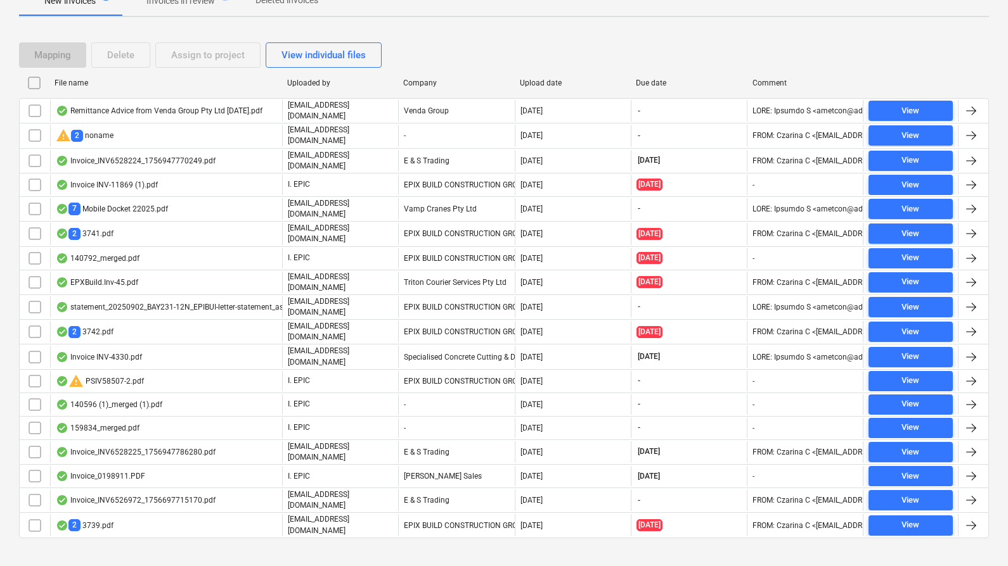
checkbox input "false"
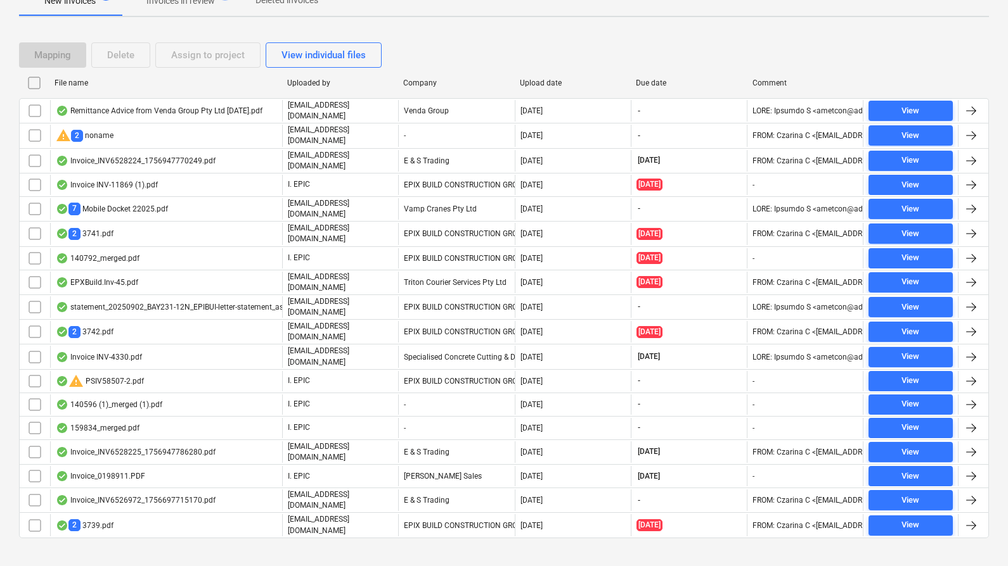
checkbox input "false"
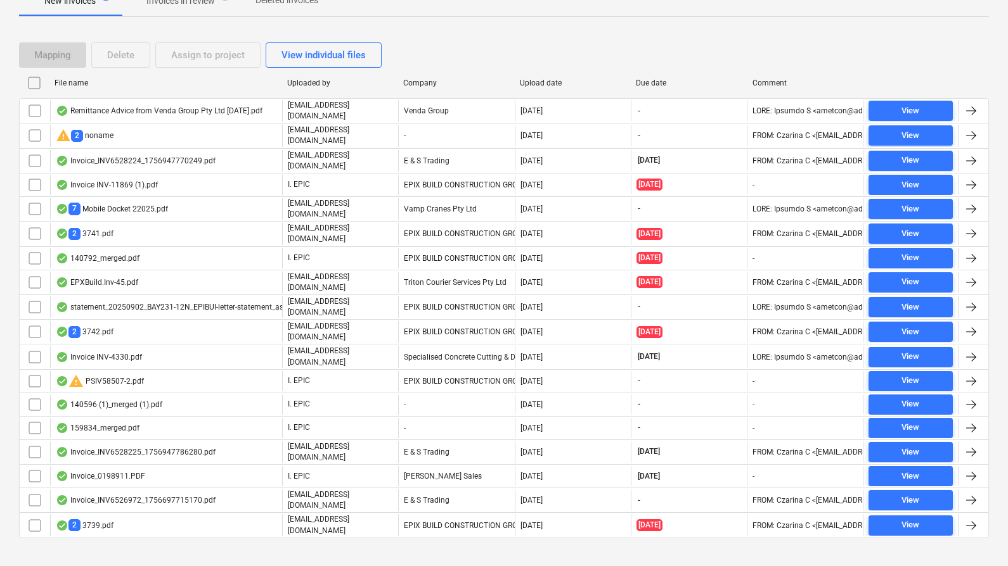
checkbox input "false"
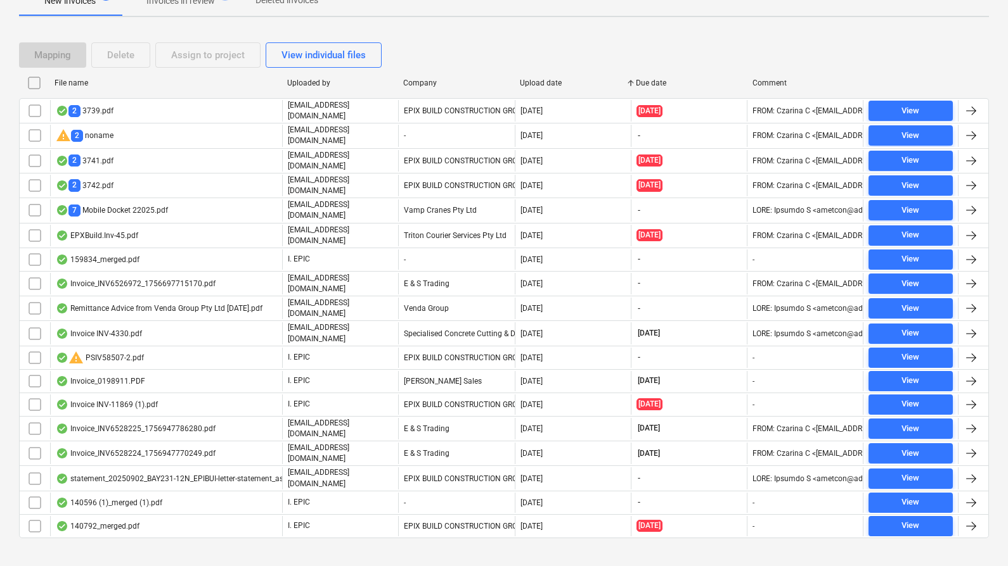
click at [549, 87] on div "Upload date" at bounding box center [573, 83] width 106 height 9
checkbox input "false"
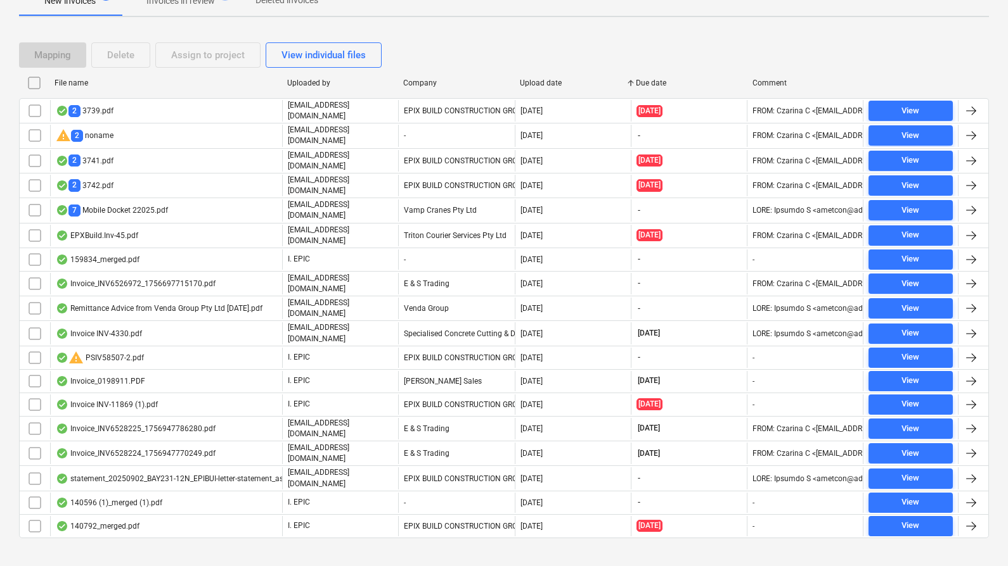
checkbox input "false"
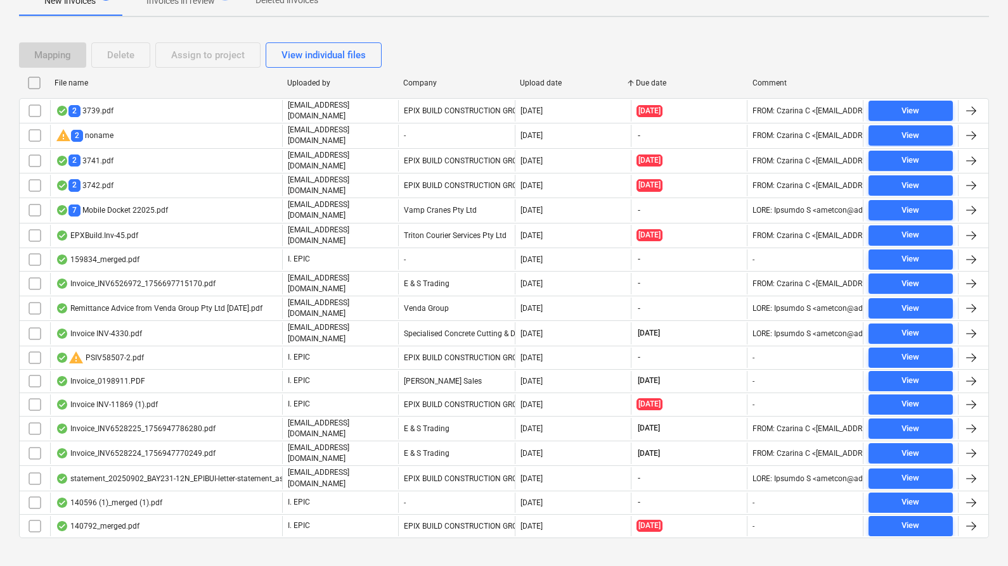
checkbox input "false"
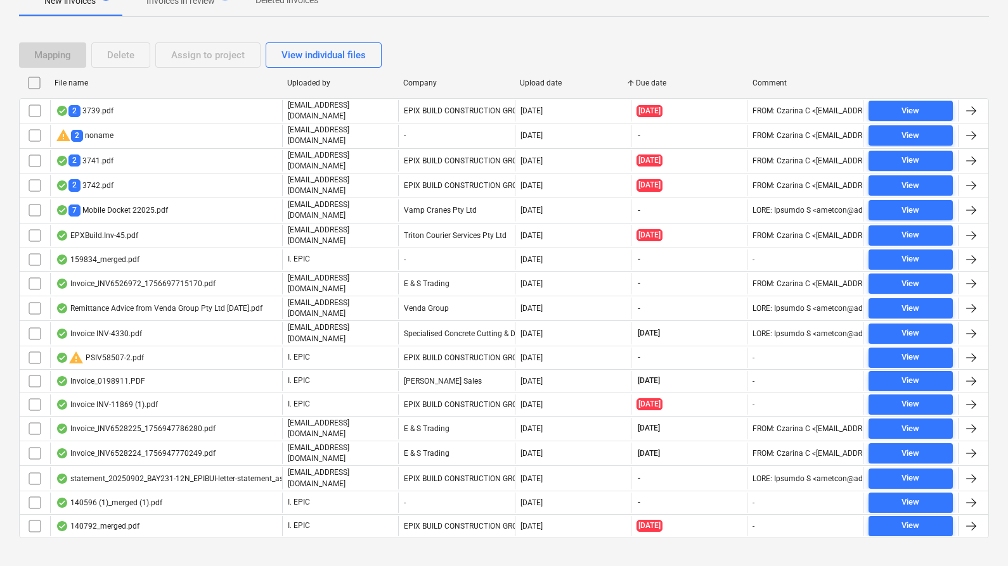
checkbox input "false"
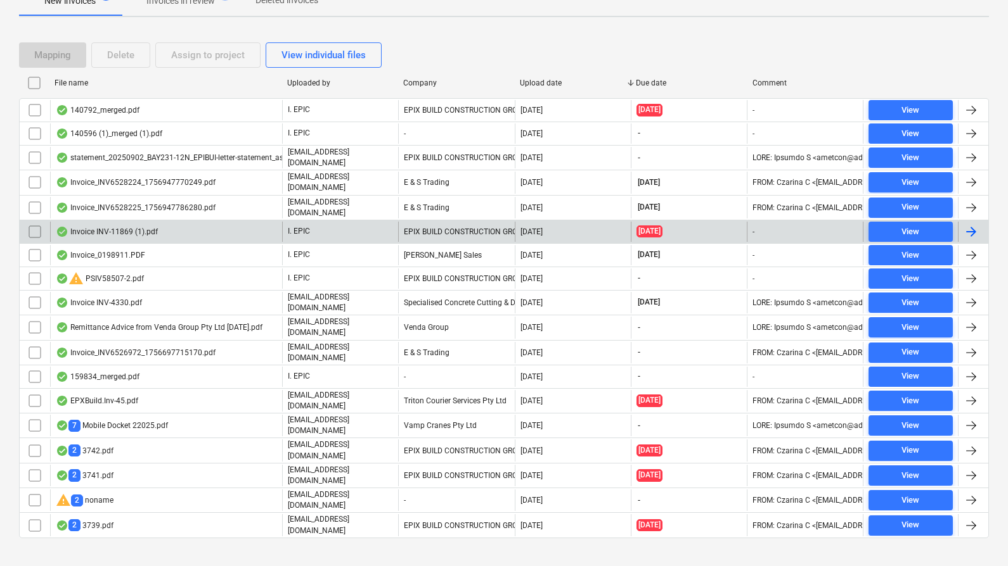
click at [130, 227] on div "Invoice INV-11869 (1).pdf" at bounding box center [107, 232] width 102 height 10
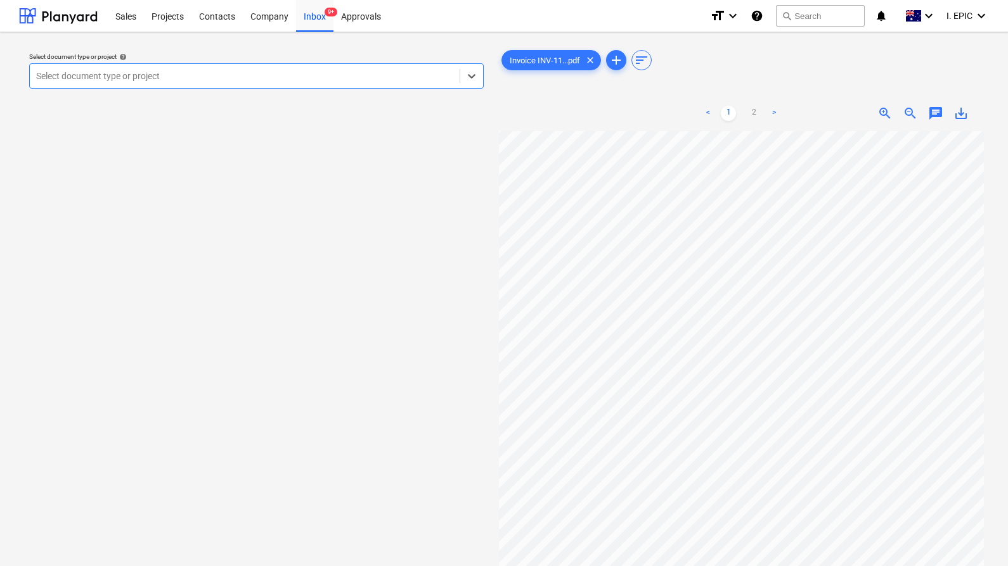
scroll to position [48, 182]
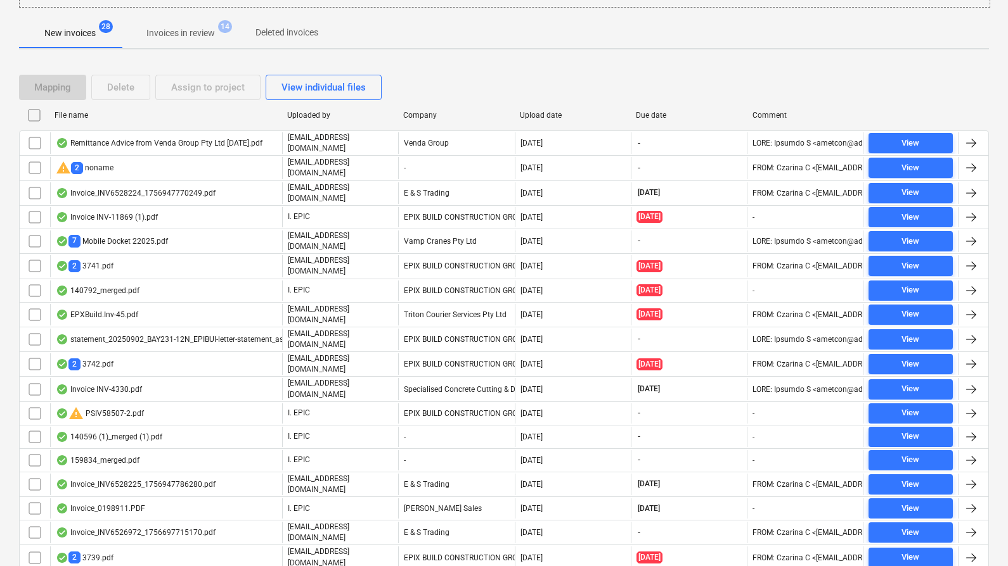
scroll to position [229, 0]
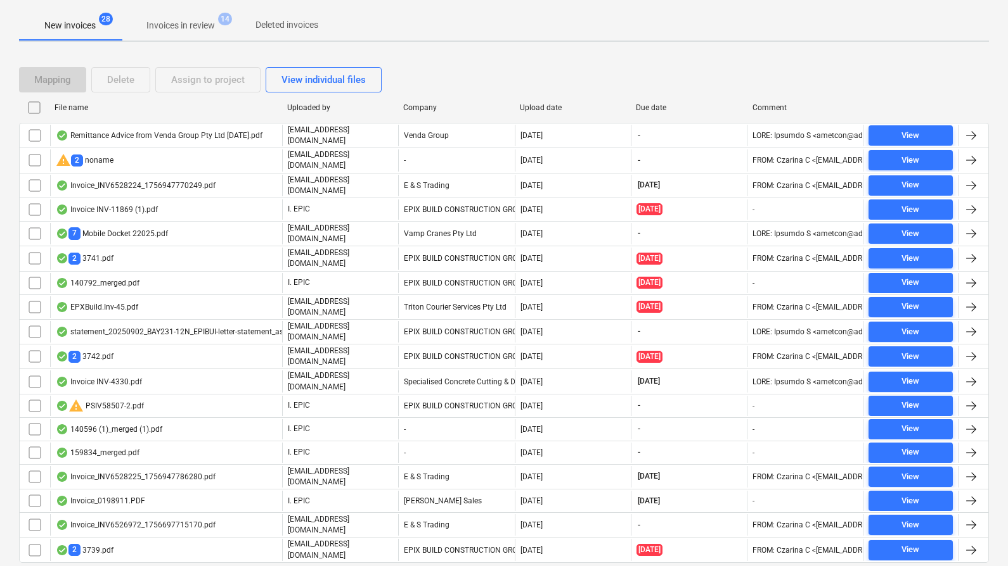
drag, startPoint x: 15, startPoint y: 23, endPoint x: 438, endPoint y: 83, distance: 427.5
click at [416, 93] on div "Files sent to this address will automatically be processed and tested for virus…" at bounding box center [504, 206] width 1008 height 806
drag, startPoint x: 482, startPoint y: 72, endPoint x: 473, endPoint y: 70, distance: 8.5
click at [482, 72] on div "Mapping Delete Assign to project View individual files" at bounding box center [503, 79] width 969 height 25
click at [209, 20] on p "Invoices in review" at bounding box center [180, 25] width 68 height 13
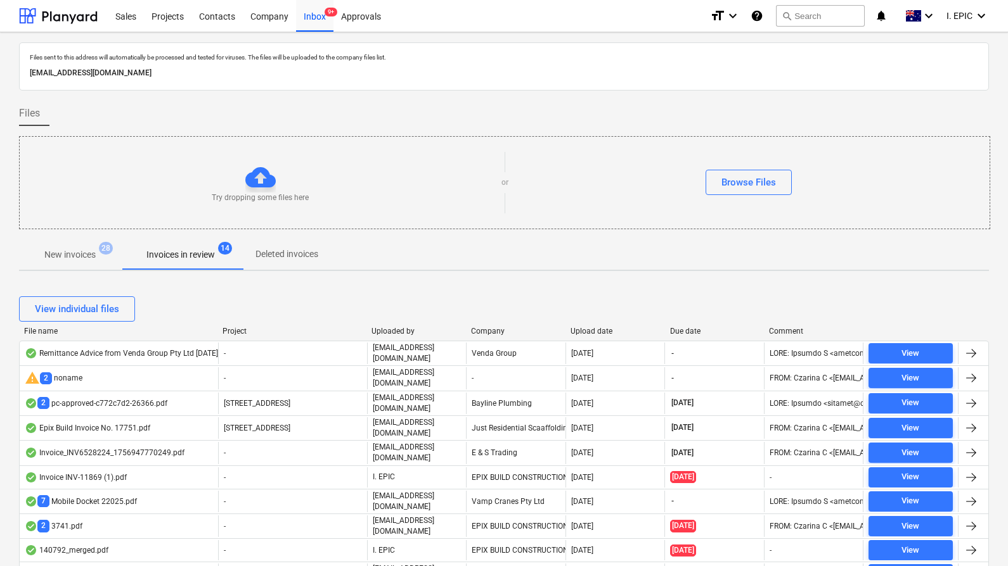
click at [87, 255] on p "New invoices" at bounding box center [69, 254] width 51 height 13
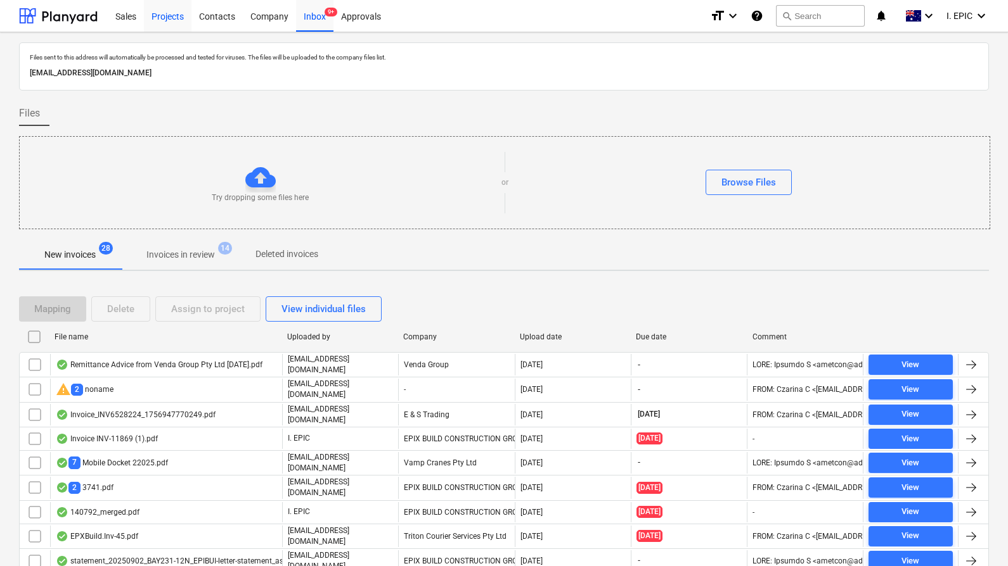
click at [177, 15] on div "Projects" at bounding box center [168, 15] width 48 height 32
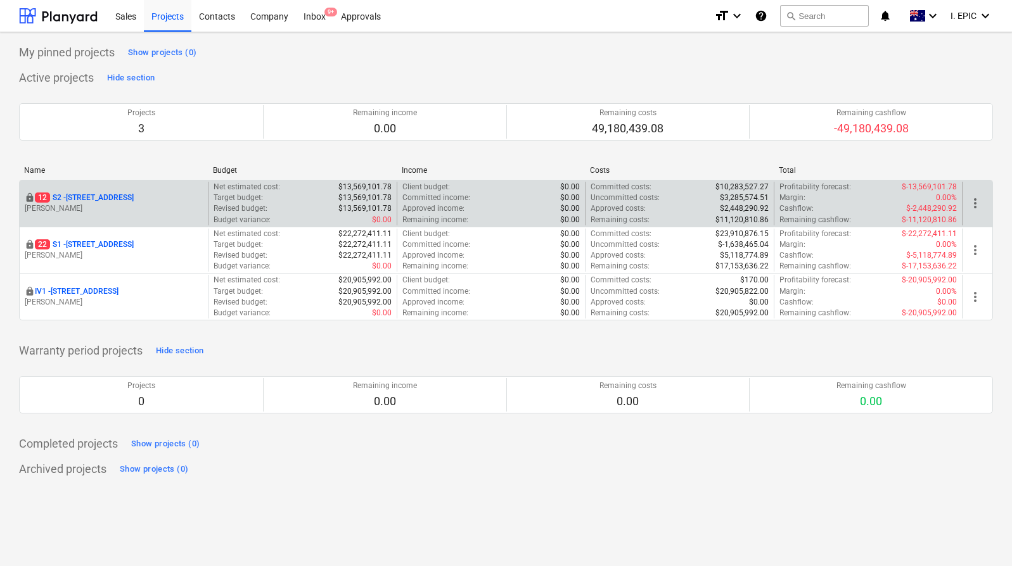
click at [127, 193] on p "[STREET_ADDRESS]" at bounding box center [84, 198] width 99 height 11
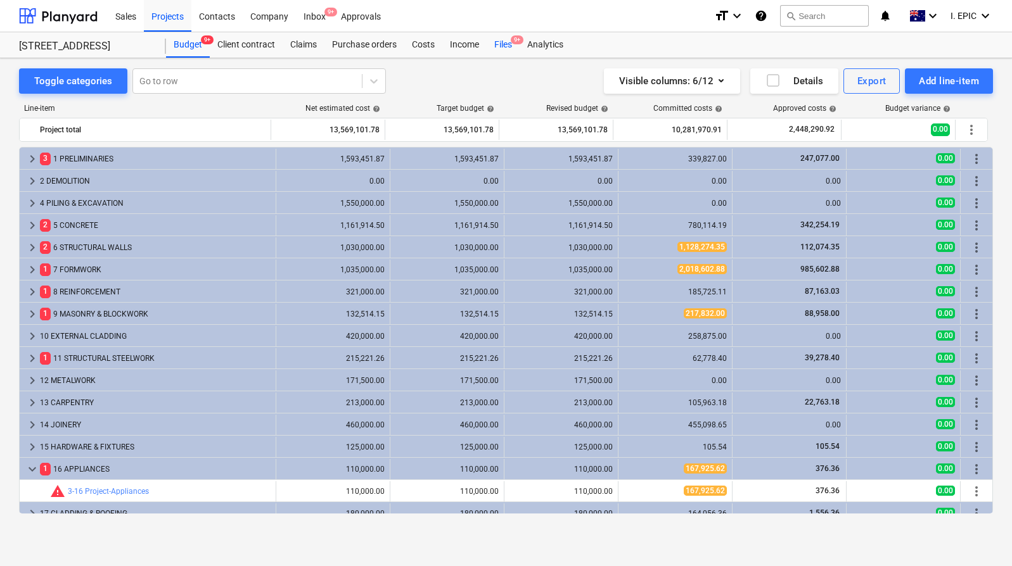
drag, startPoint x: 516, startPoint y: 44, endPoint x: 518, endPoint y: 53, distance: 9.7
click at [516, 44] on span "9+" at bounding box center [517, 39] width 13 height 9
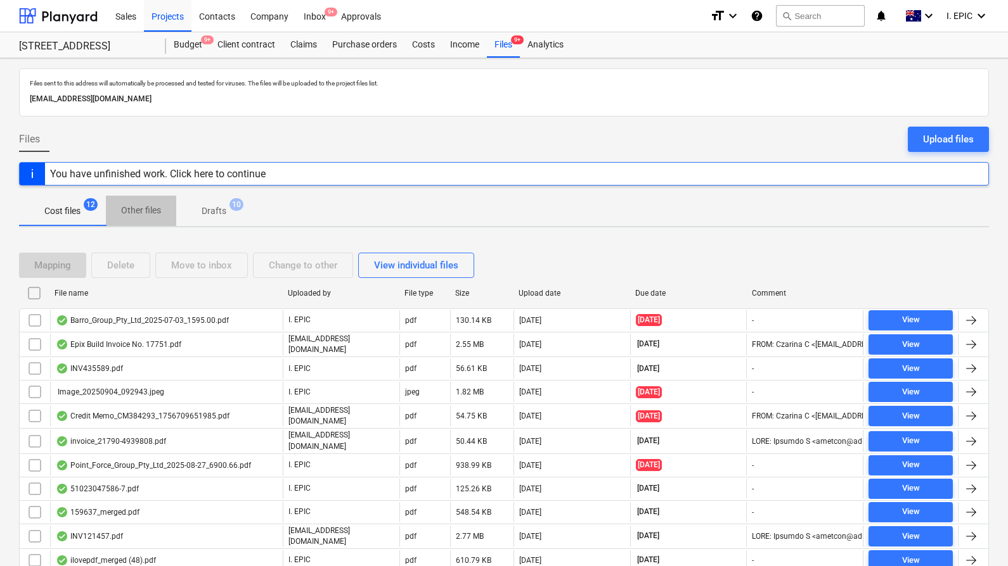
click at [150, 204] on p "Other files" at bounding box center [141, 210] width 40 height 13
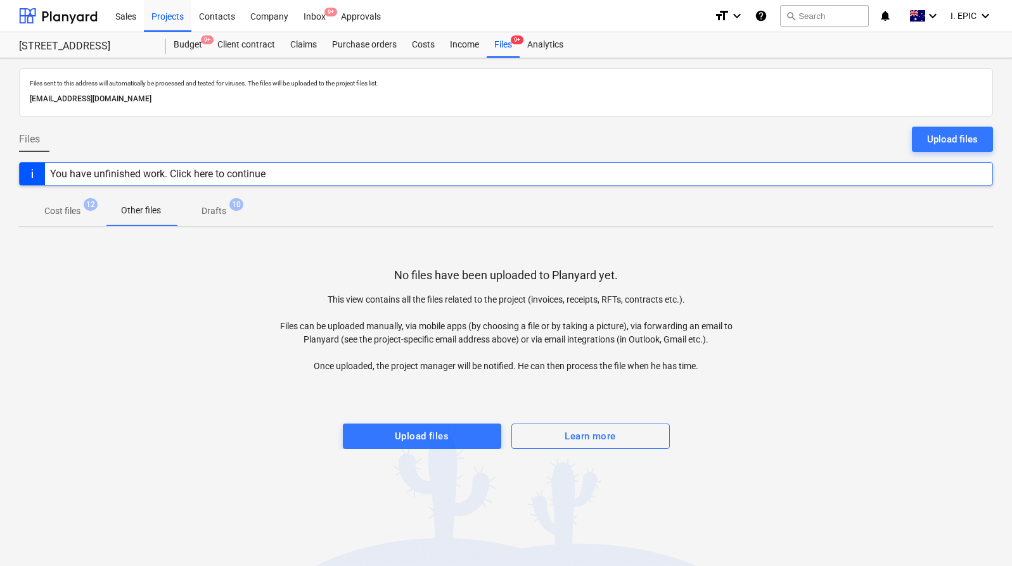
click at [217, 208] on p "Drafts" at bounding box center [214, 211] width 25 height 13
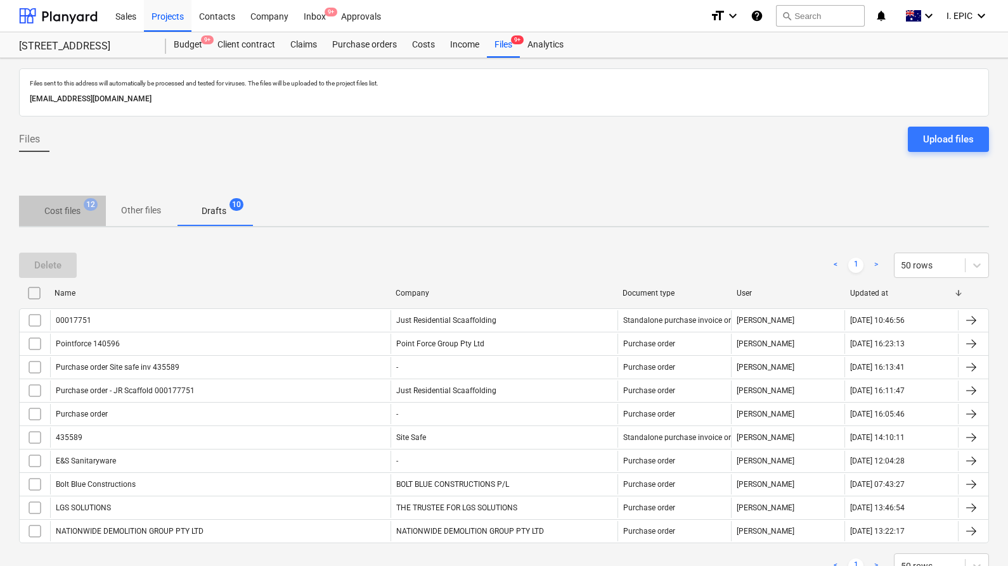
click at [75, 205] on p "Cost files" at bounding box center [62, 211] width 36 height 13
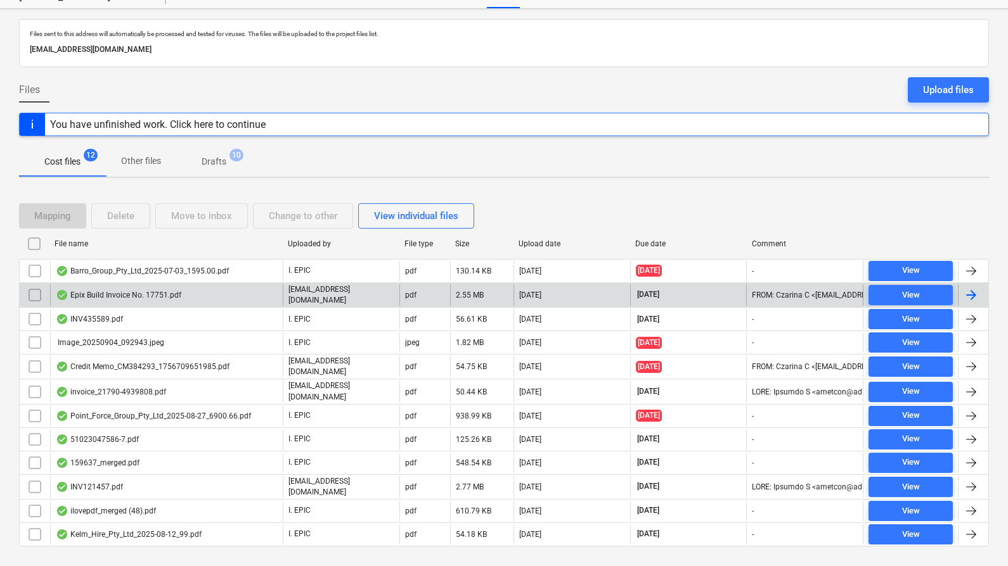
scroll to position [70, 0]
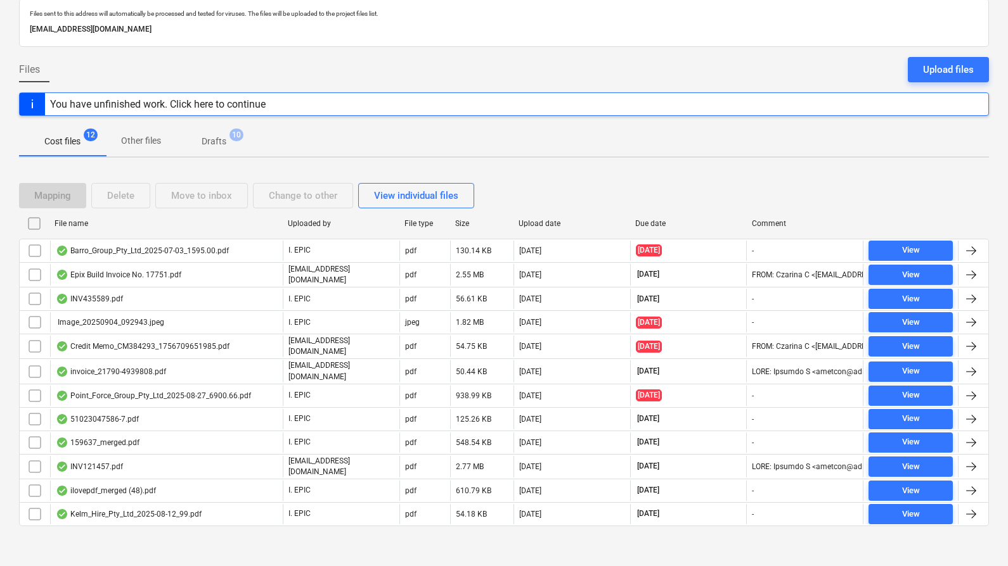
click at [512, 539] on div "Mapping Delete Move to inbox Change to other View individual files File name Up…" at bounding box center [503, 360] width 969 height 384
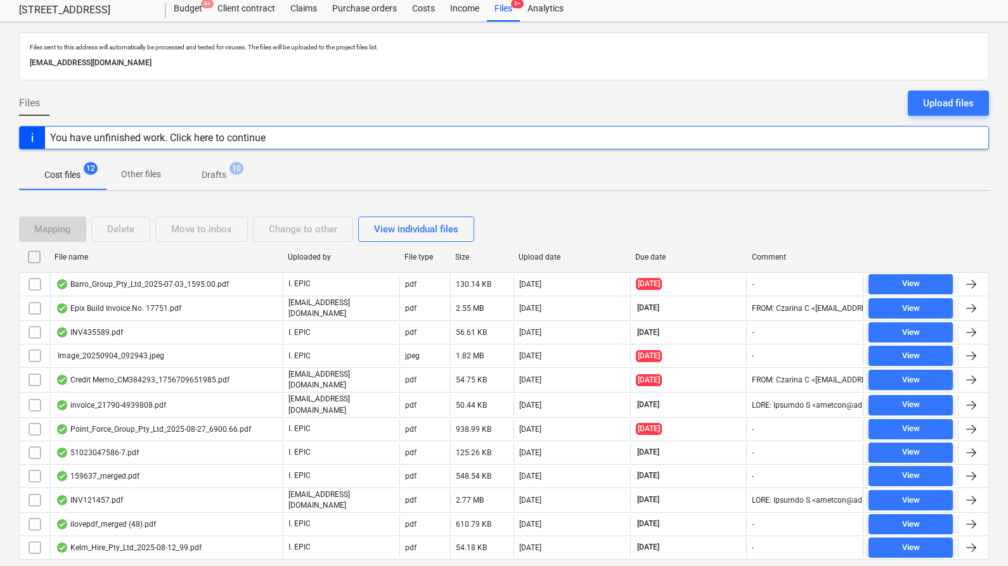
scroll to position [0, 0]
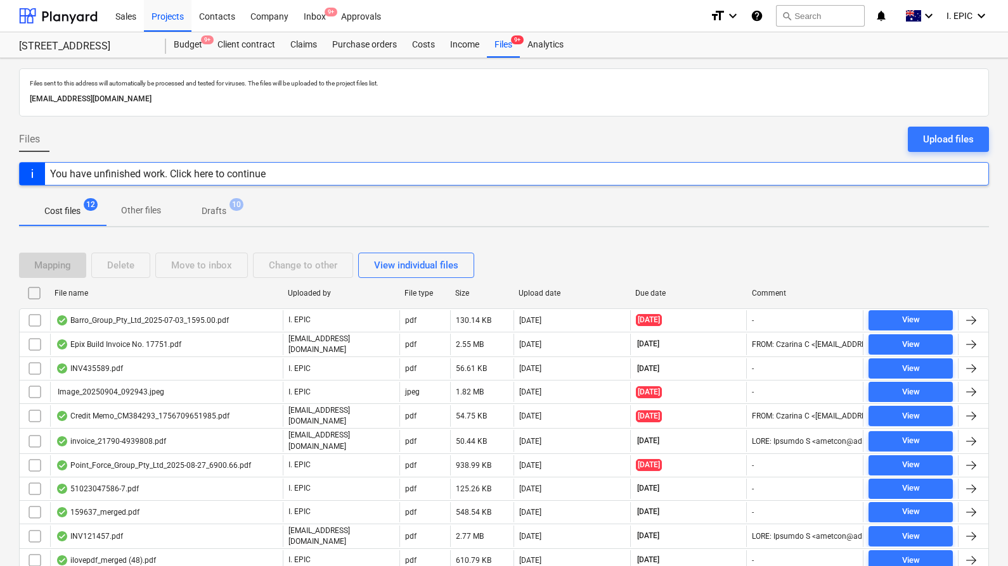
click at [262, 176] on div "You have unfinished work. Click here to continue" at bounding box center [157, 174] width 215 height 12
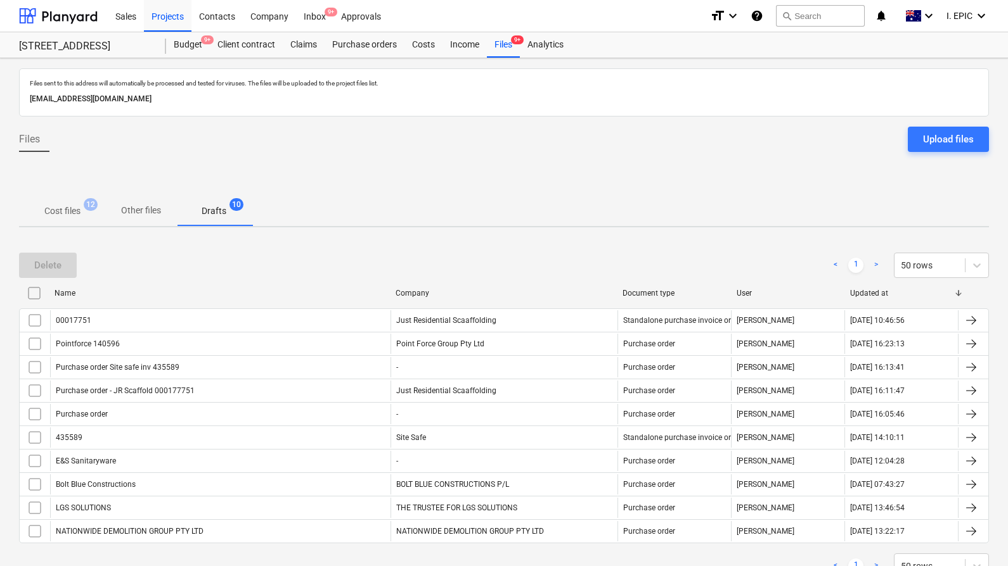
scroll to position [48, 0]
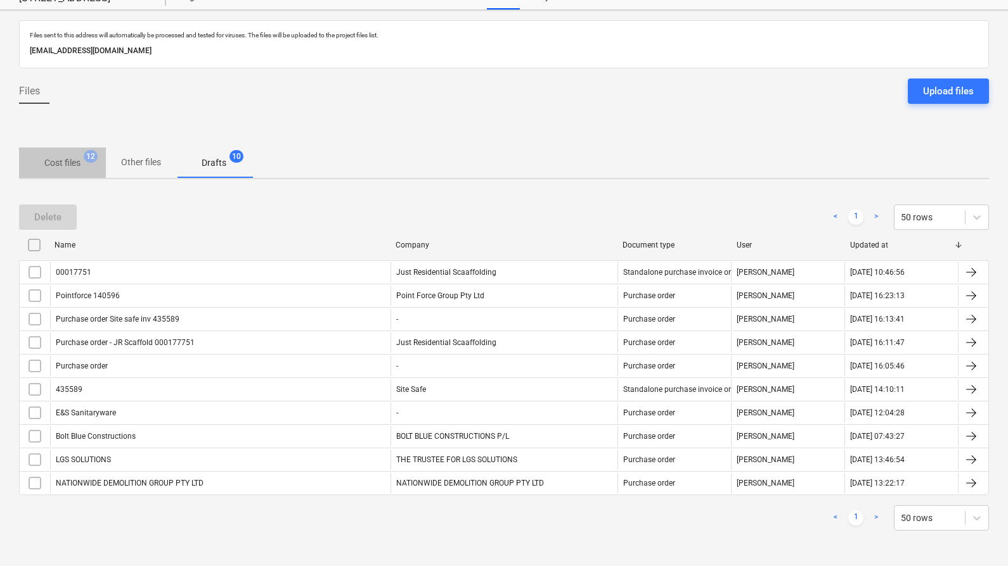
click at [77, 163] on p "Cost files" at bounding box center [62, 163] width 36 height 13
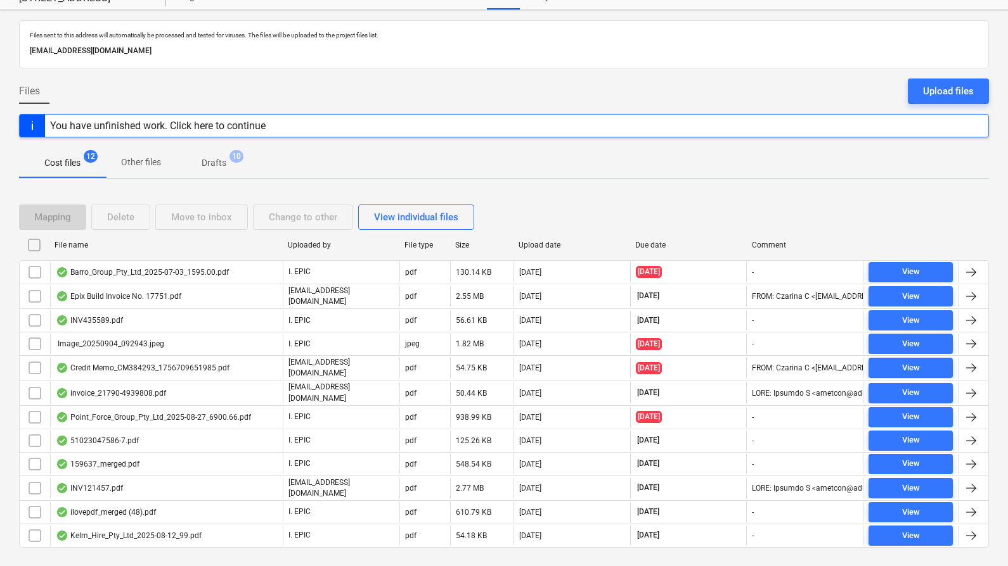
click at [211, 165] on p "Drafts" at bounding box center [214, 163] width 25 height 13
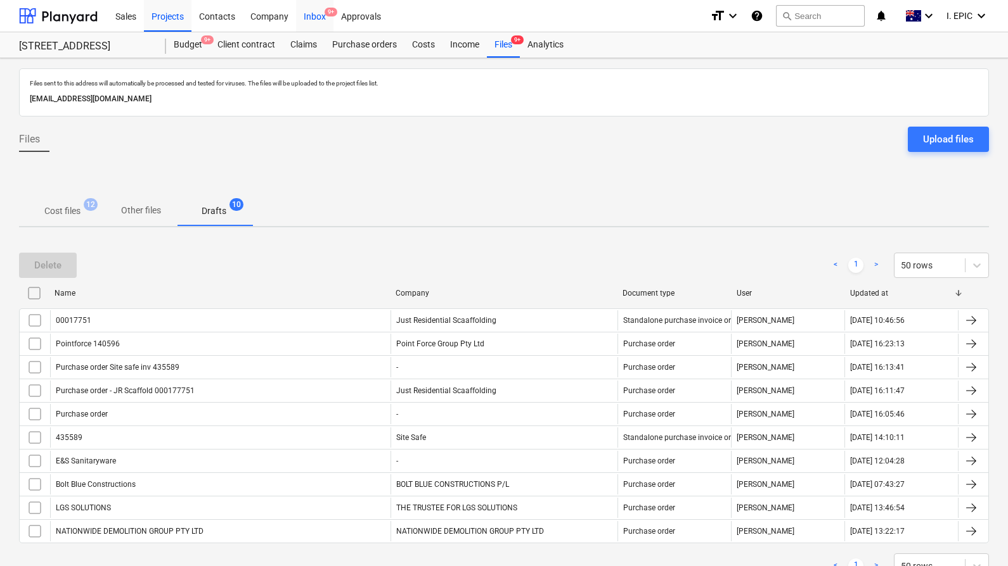
click at [306, 15] on div "Inbox 9+" at bounding box center [314, 15] width 37 height 32
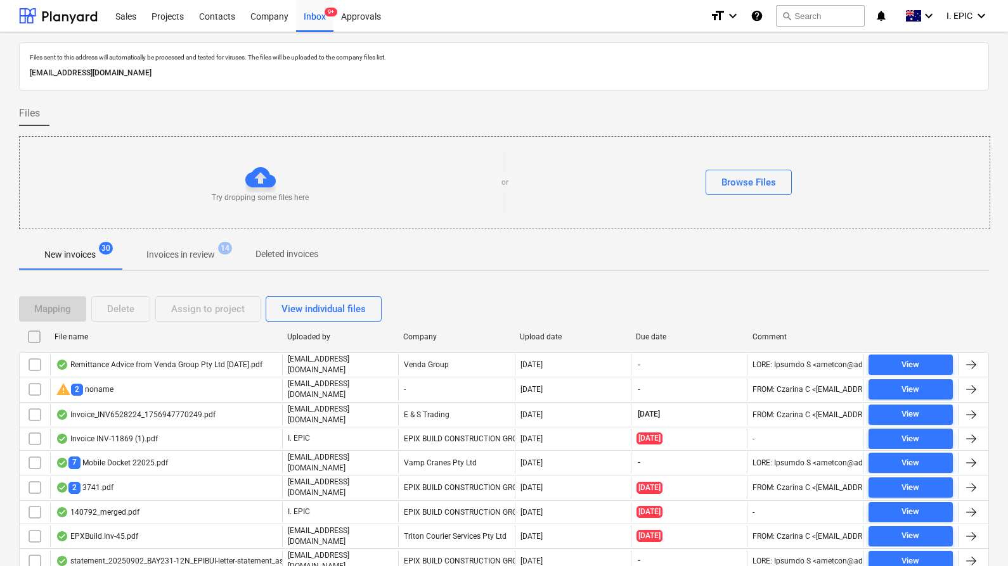
click at [201, 255] on p "Invoices in review" at bounding box center [180, 254] width 68 height 13
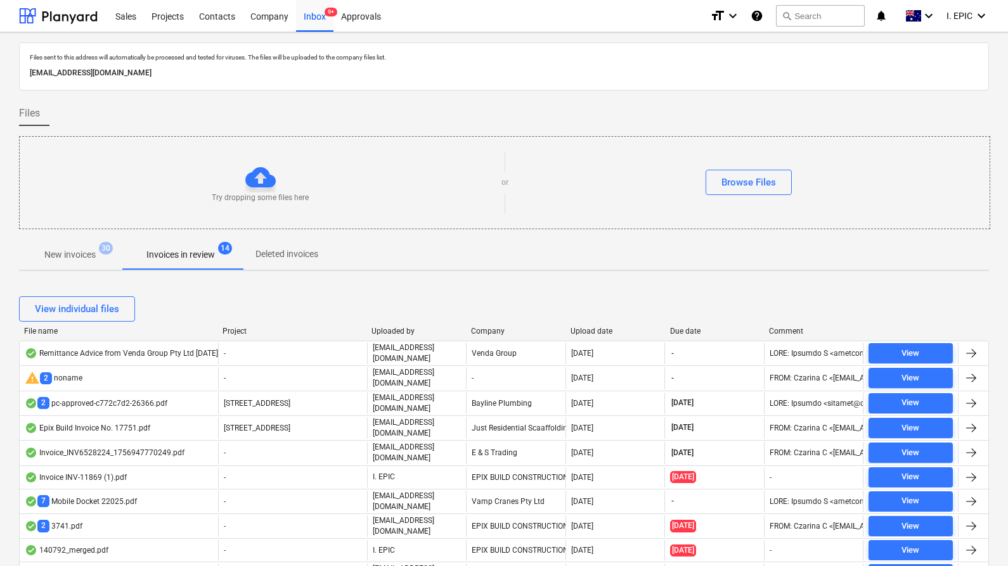
click at [297, 252] on p "Deleted invoices" at bounding box center [286, 254] width 63 height 13
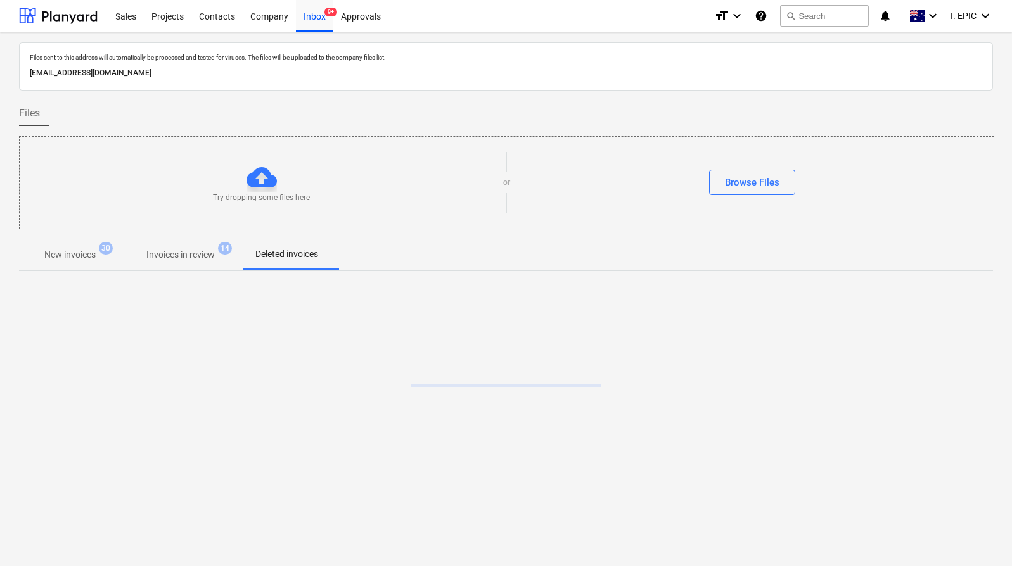
click at [187, 262] on span "Invoices in review 14" at bounding box center [180, 254] width 119 height 23
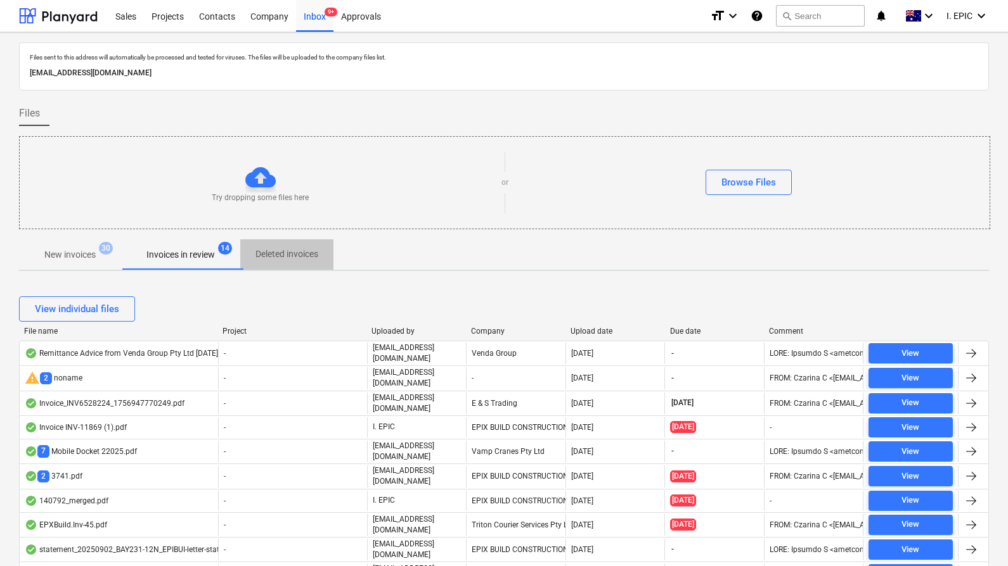
click at [267, 258] on p "Deleted invoices" at bounding box center [286, 254] width 63 height 13
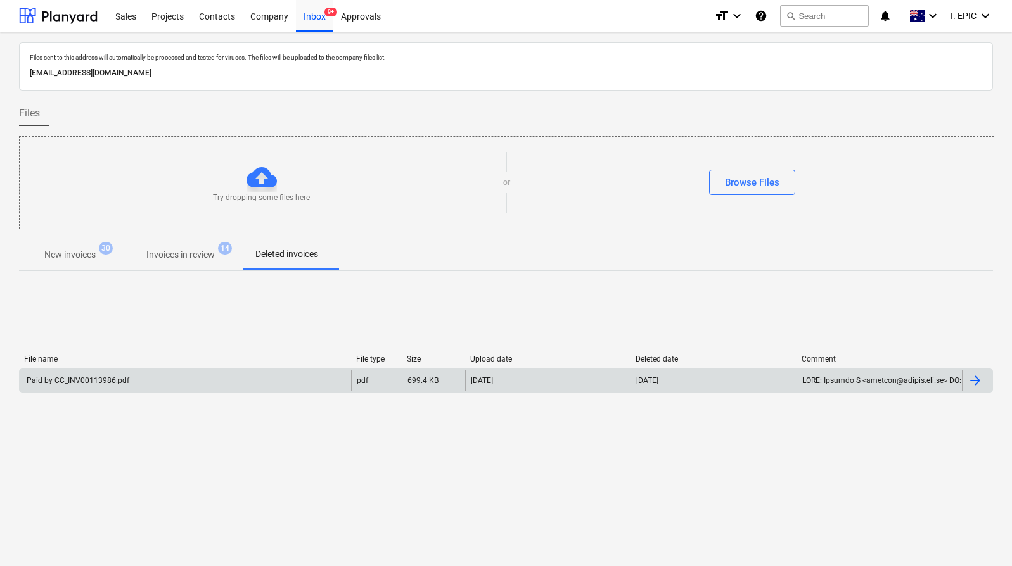
click at [176, 385] on div "Paid by CC_INV00113986.pdf" at bounding box center [185, 381] width 331 height 20
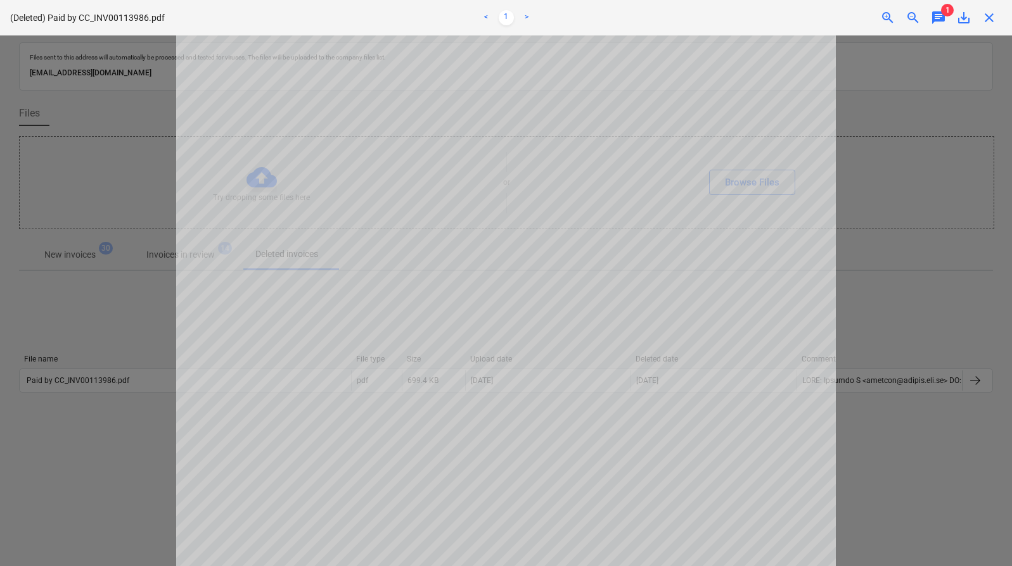
click at [147, 340] on div at bounding box center [506, 300] width 1012 height 531
click at [165, 274] on div at bounding box center [506, 300] width 1012 height 531
drag, startPoint x: 82, startPoint y: 274, endPoint x: 69, endPoint y: 275, distance: 13.3
click at [82, 274] on div at bounding box center [506, 300] width 1012 height 531
click at [919, 84] on div at bounding box center [506, 300] width 1012 height 531
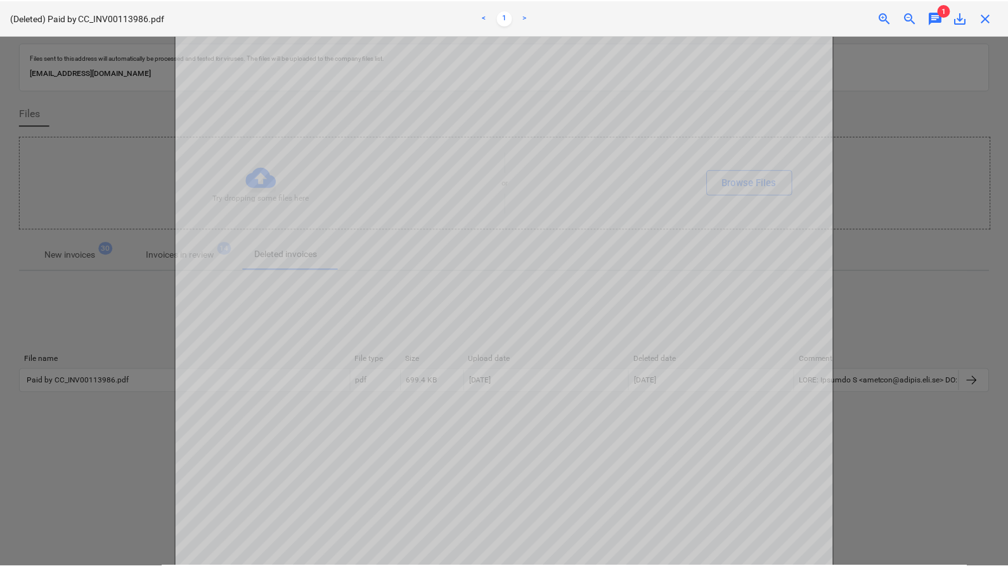
scroll to position [1, 0]
click at [1000, 15] on div "close" at bounding box center [988, 17] width 25 height 15
click at [987, 18] on span "close" at bounding box center [989, 17] width 15 height 15
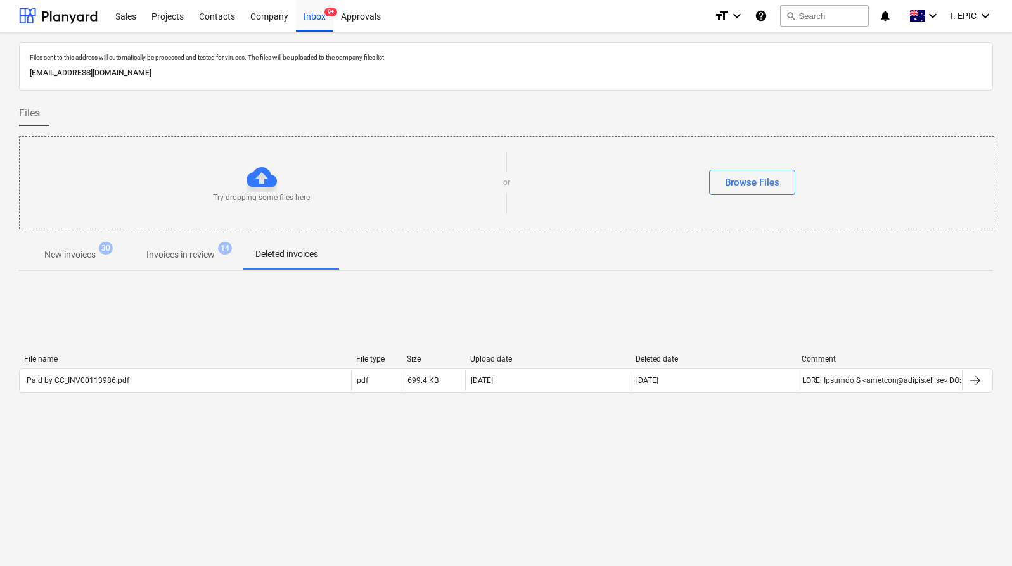
click at [184, 240] on button "Invoices in review 14" at bounding box center [180, 255] width 119 height 30
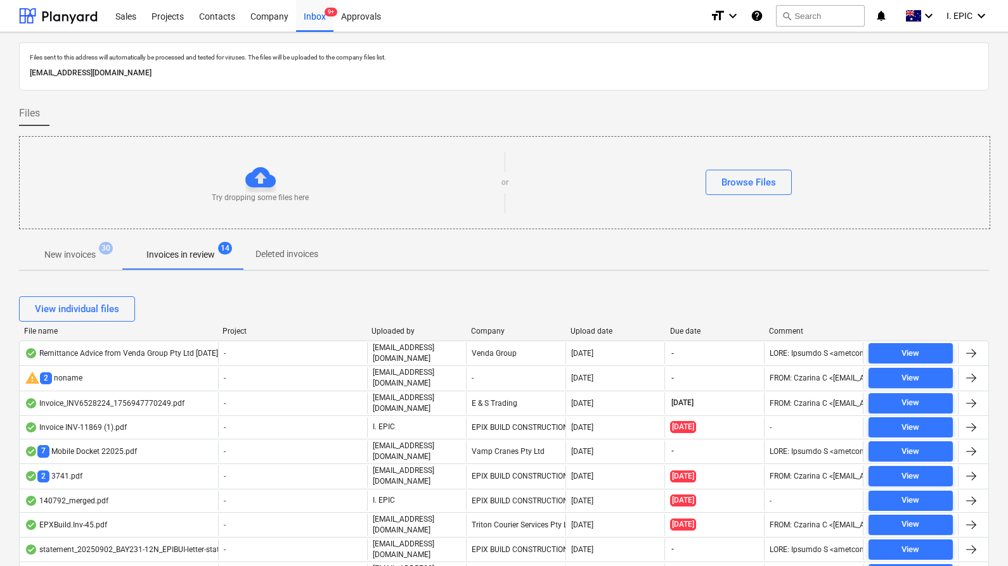
click at [63, 260] on p "New invoices" at bounding box center [69, 254] width 51 height 13
